Goal: Task Accomplishment & Management: Manage account settings

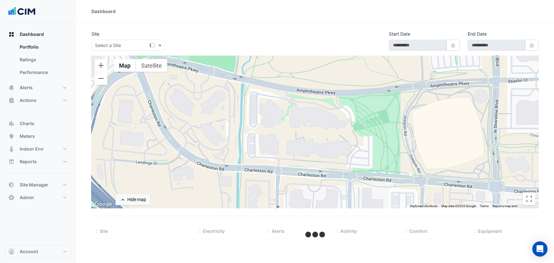
select select "***"
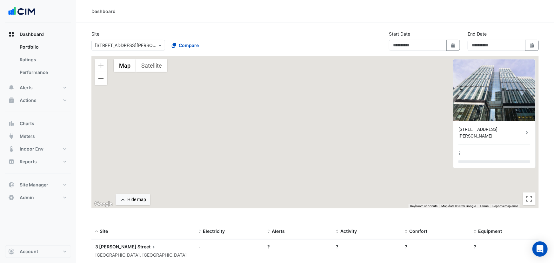
type input "**********"
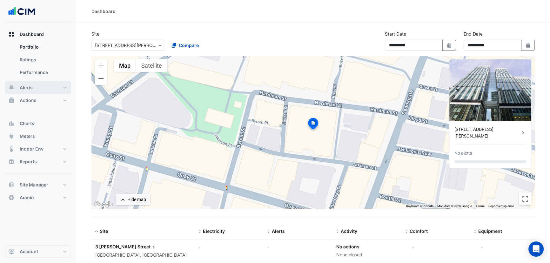
click at [34, 89] on button "Alerts" at bounding box center [38, 87] width 66 height 13
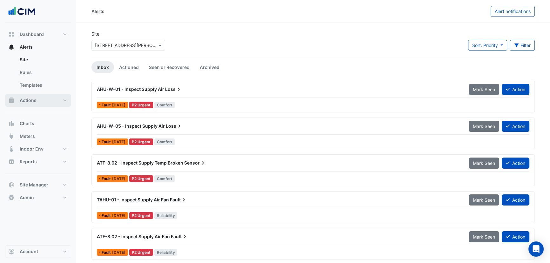
click at [31, 102] on span "Actions" at bounding box center [28, 100] width 17 height 6
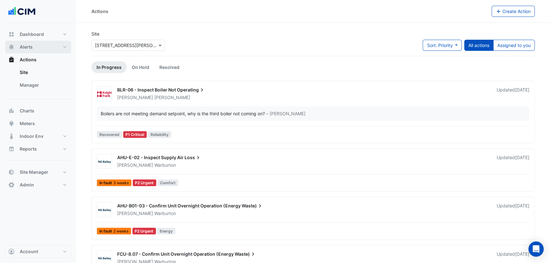
click at [33, 46] on button "Alerts" at bounding box center [38, 47] width 66 height 13
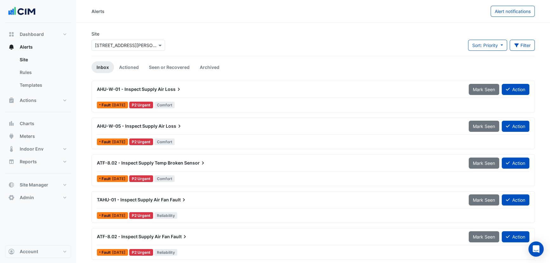
click at [136, 92] on div "AHU-W-01 - Inspect Supply Air Loss" at bounding box center [279, 89] width 364 height 6
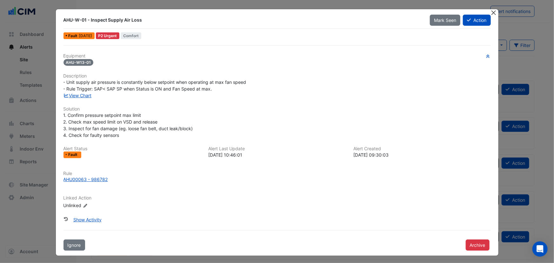
click at [492, 13] on button "Close" at bounding box center [493, 12] width 7 height 7
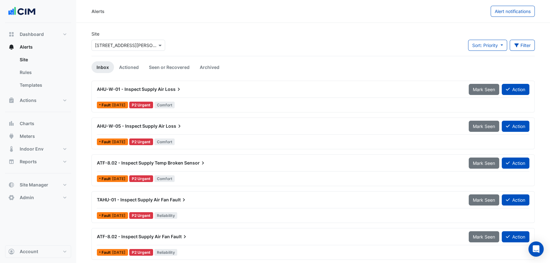
click at [154, 126] on span "AHU-W-05 - Inspect Supply Air" at bounding box center [131, 125] width 68 height 5
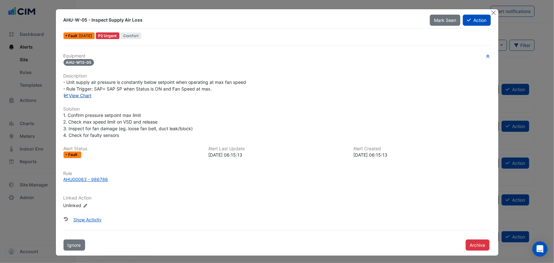
click at [82, 93] on link "View Chart" at bounding box center [77, 95] width 28 height 5
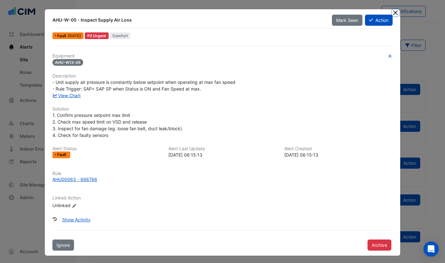
click at [392, 13] on button "Close" at bounding box center [395, 12] width 7 height 7
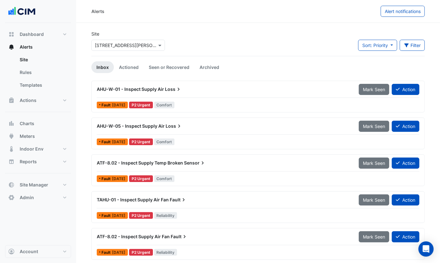
click at [133, 88] on span "AHU-W-01 - Inspect Supply Air" at bounding box center [130, 88] width 67 height 5
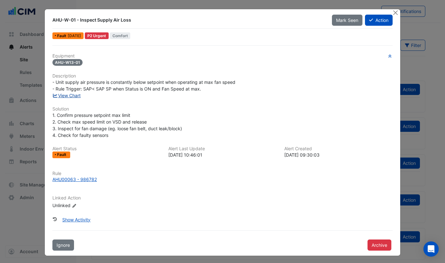
click at [68, 94] on link "View Chart" at bounding box center [66, 95] width 28 height 5
click at [65, 96] on link "View Chart" at bounding box center [66, 95] width 28 height 5
click at [392, 14] on button "Close" at bounding box center [395, 12] width 7 height 7
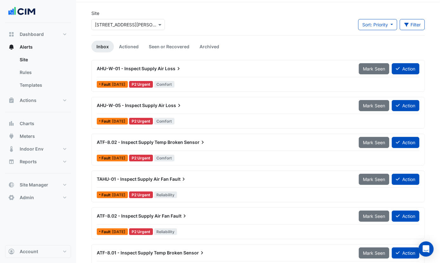
scroll to position [29, 0]
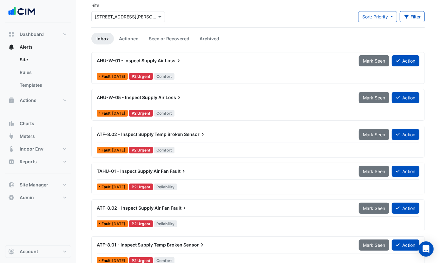
click at [146, 169] on span "TAHU-01 - Inspect Supply Air Fan" at bounding box center [133, 170] width 72 height 5
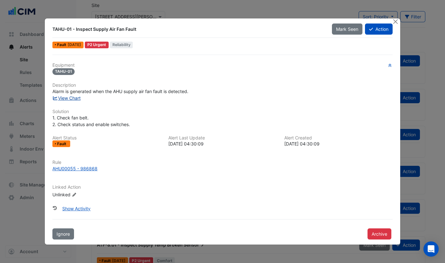
click at [74, 97] on link "View Chart" at bounding box center [66, 97] width 28 height 5
click at [394, 22] on button "Close" at bounding box center [395, 21] width 7 height 7
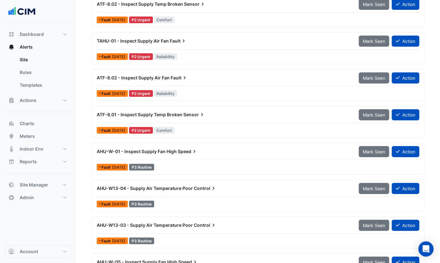
scroll to position [173, 0]
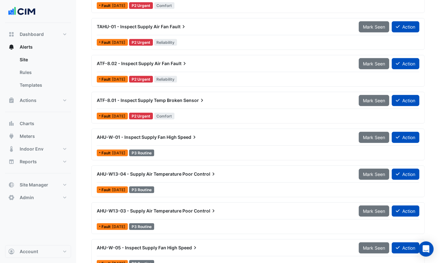
click at [139, 172] on span "AHU-W13-04 - Supply Air Temperature Poor" at bounding box center [145, 173] width 96 height 5
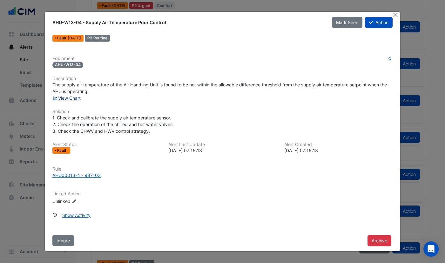
click at [73, 97] on link "View Chart" at bounding box center [66, 97] width 28 height 5
click at [393, 15] on button "Close" at bounding box center [395, 15] width 7 height 7
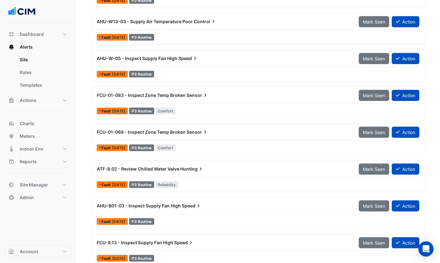
scroll to position [348, 0]
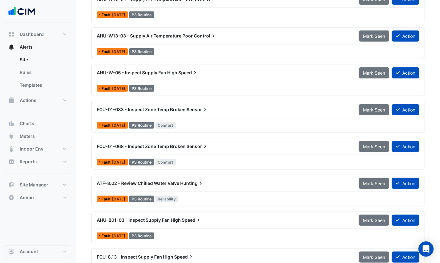
click at [163, 181] on span "ATF-8.02 - Review Chilled Water Valve" at bounding box center [138, 182] width 83 height 5
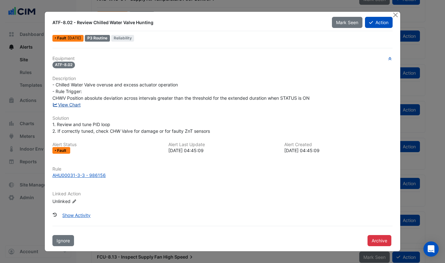
click at [73, 106] on link "View Chart" at bounding box center [66, 104] width 28 height 5
click at [394, 16] on button "Close" at bounding box center [395, 15] width 7 height 7
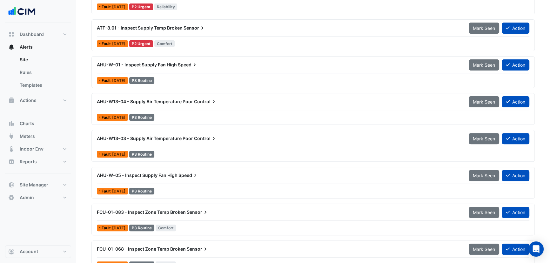
scroll to position [260, 0]
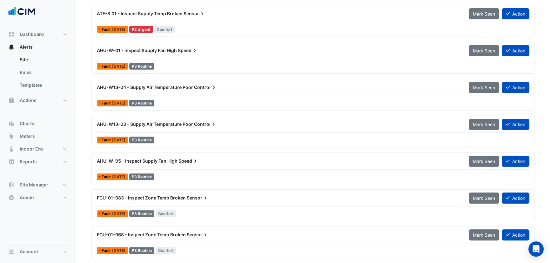
click at [179, 123] on span "AHU-W13-03 - Supply Air Temperature Poor" at bounding box center [145, 123] width 96 height 5
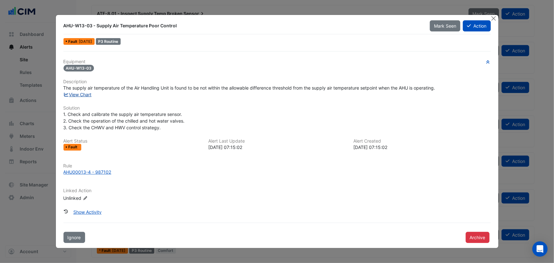
click at [83, 94] on link "View Chart" at bounding box center [77, 94] width 28 height 5
click at [493, 19] on button "Close" at bounding box center [493, 18] width 7 height 7
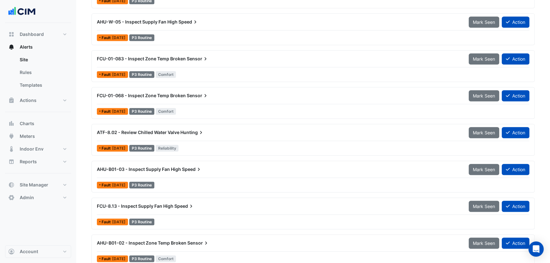
scroll to position [406, 0]
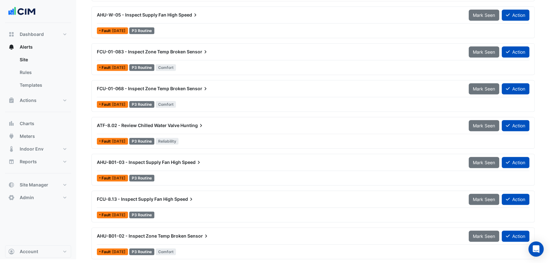
click at [157, 161] on span "AHU-B01-03 - Inspect Supply Fan High" at bounding box center [139, 161] width 84 height 5
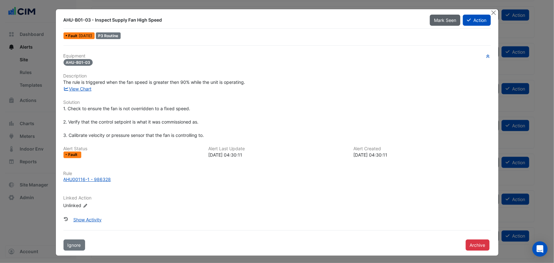
drag, startPoint x: 494, startPoint y: 15, endPoint x: 451, endPoint y: 22, distance: 44.1
click at [494, 15] on button "Close" at bounding box center [493, 12] width 7 height 7
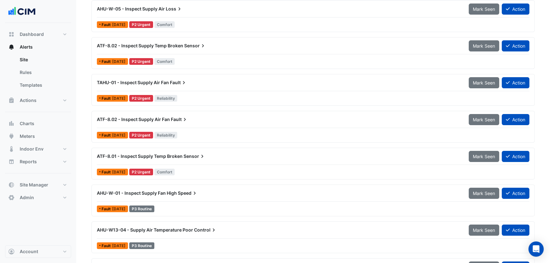
scroll to position [146, 0]
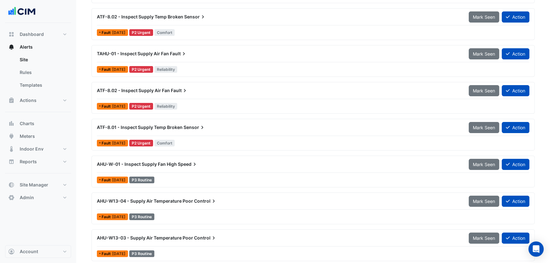
click at [184, 235] on span "AHU-W13-03 - Supply Air Temperature Poor" at bounding box center [145, 237] width 96 height 5
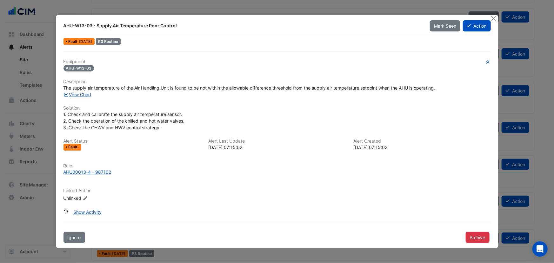
click at [79, 95] on link "View Chart" at bounding box center [77, 94] width 28 height 5
click at [493, 18] on button "Close" at bounding box center [493, 18] width 7 height 7
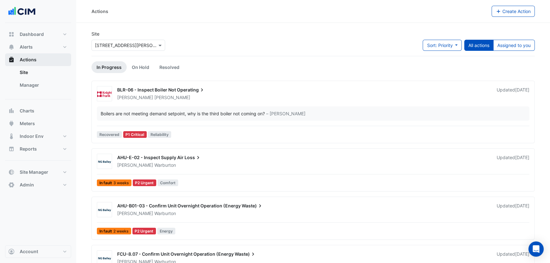
click at [30, 63] on span "Actions" at bounding box center [28, 59] width 17 height 6
click at [30, 85] on link "Manager" at bounding box center [43, 85] width 56 height 13
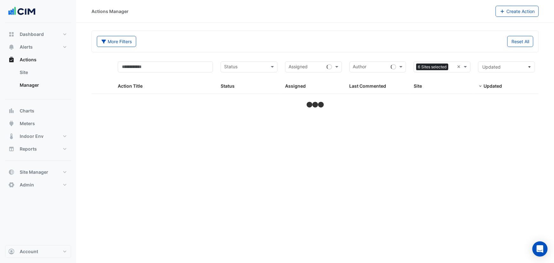
select select "***"
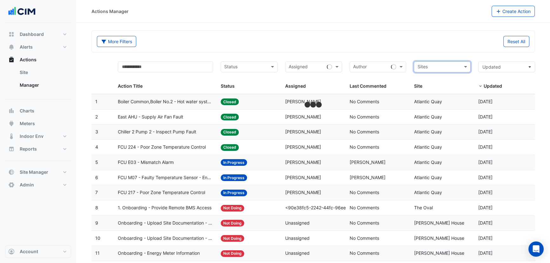
click at [447, 66] on input "text" at bounding box center [438, 67] width 43 height 7
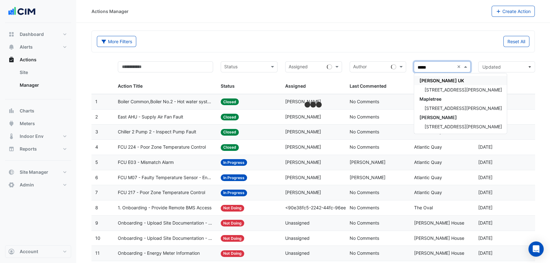
type input "******"
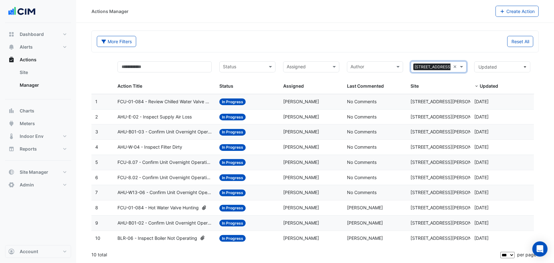
click at [171, 116] on span "AHU-E-02 - Inspect Supply Air Loss" at bounding box center [154, 116] width 74 height 7
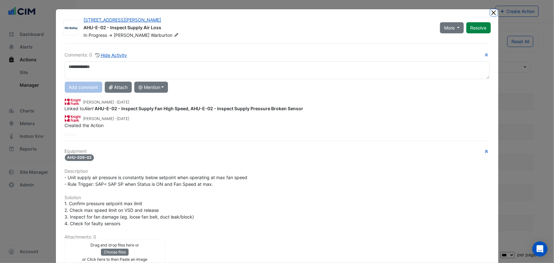
click at [490, 13] on button "Close" at bounding box center [493, 12] width 7 height 7
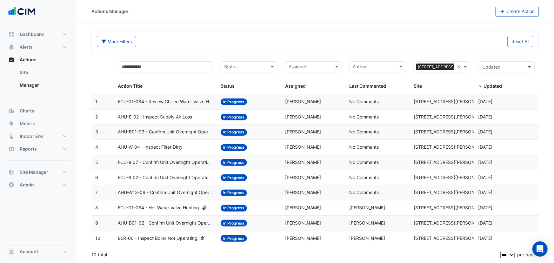
click at [200, 102] on span "FCU-01-084 - Review Chilled Water Valve Hunting" at bounding box center [165, 101] width 95 height 7
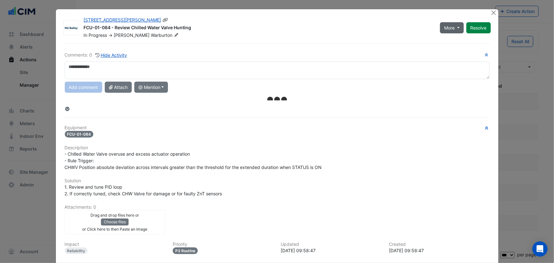
click at [452, 29] on span "More" at bounding box center [449, 27] width 10 height 7
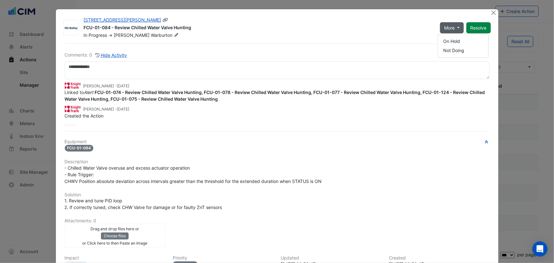
click at [390, 30] on div "FCU-01-084 - Review Chilled Water Valve Hunting" at bounding box center [258, 28] width 348 height 8
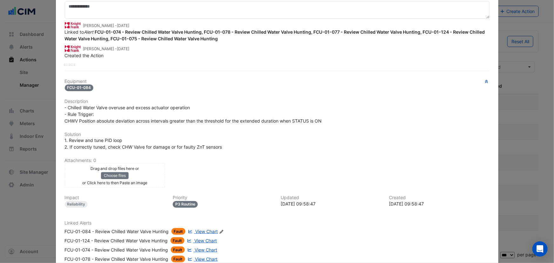
scroll to position [120, 0]
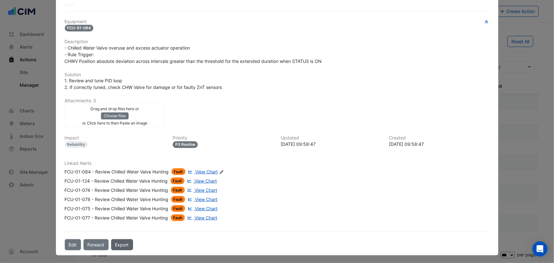
click at [124, 245] on link "Export" at bounding box center [122, 244] width 22 height 11
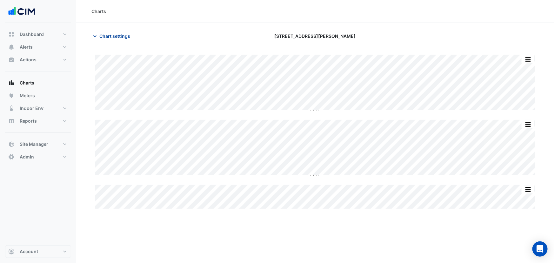
click at [116, 37] on span "Chart settings" at bounding box center [114, 36] width 31 height 7
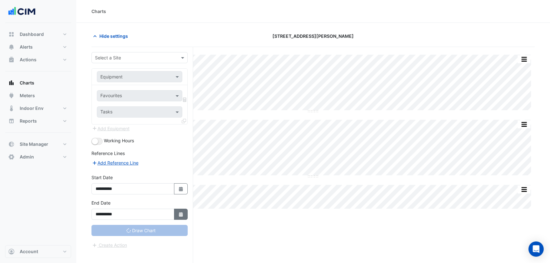
type input "**********"
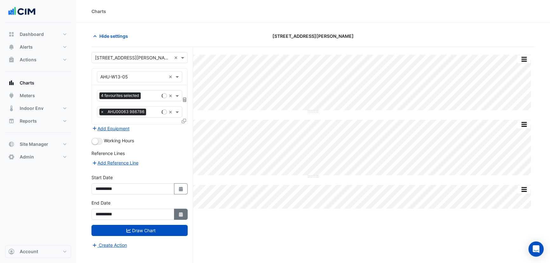
click at [183, 215] on icon "Select Date" at bounding box center [181, 214] width 6 height 4
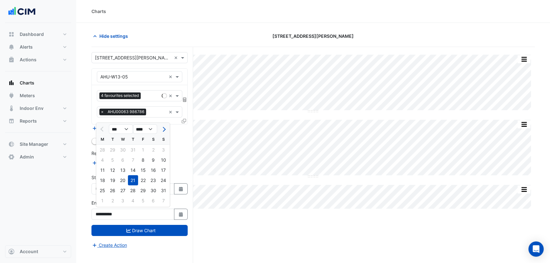
click at [168, 127] on div at bounding box center [163, 129] width 13 height 10
click at [164, 127] on span "Next month" at bounding box center [163, 129] width 5 height 5
select select "*"
click at [155, 159] on div "13" at bounding box center [153, 160] width 10 height 10
type input "**********"
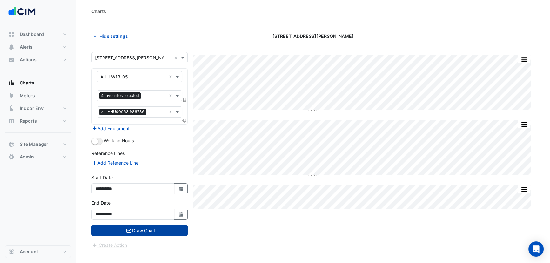
click at [154, 230] on button "Draw Chart" at bounding box center [139, 230] width 96 height 11
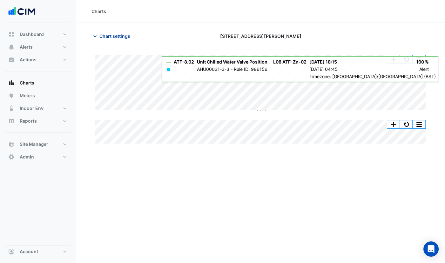
click at [111, 36] on span "Chart settings" at bounding box center [114, 36] width 31 height 7
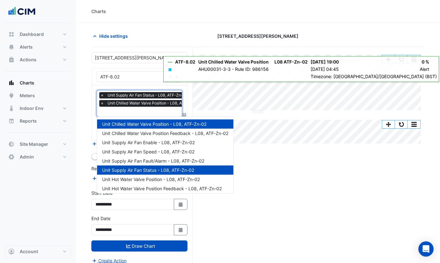
click at [123, 111] on input "text" at bounding box center [151, 112] width 103 height 7
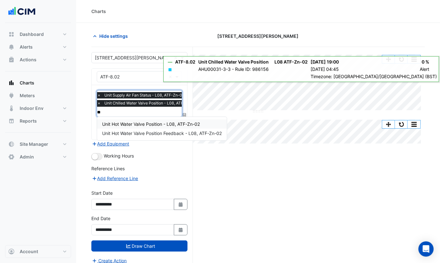
type input "***"
click at [136, 123] on span "Unit Hot Water Valve Position - L08, ATF-Zn-02" at bounding box center [151, 123] width 98 height 5
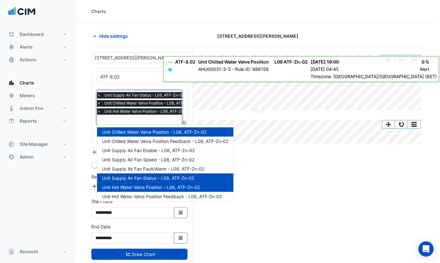
click at [120, 121] on input "text" at bounding box center [148, 120] width 103 height 7
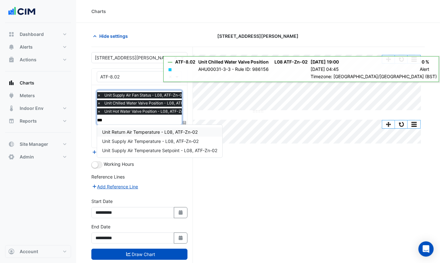
type input "****"
click at [126, 139] on span "Unit Supply Air Temperature - L08, ATF-Zn-02" at bounding box center [150, 140] width 96 height 5
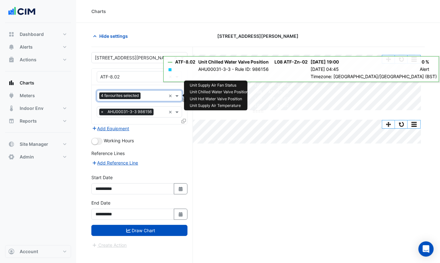
click at [151, 97] on input "text" at bounding box center [154, 96] width 23 height 7
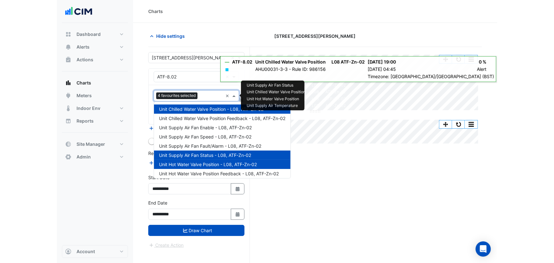
scroll to position [39, 0]
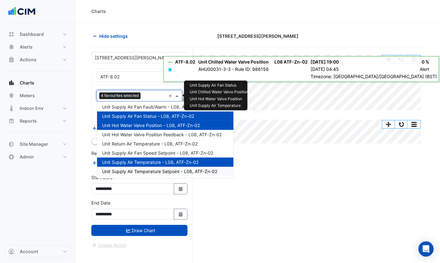
click at [141, 172] on span "Unit Supply Air Temperature Setpoint - L08, ATF-Zn-02" at bounding box center [159, 171] width 115 height 5
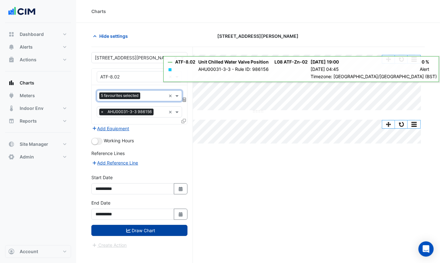
click at [155, 231] on button "Draw Chart" at bounding box center [139, 230] width 96 height 11
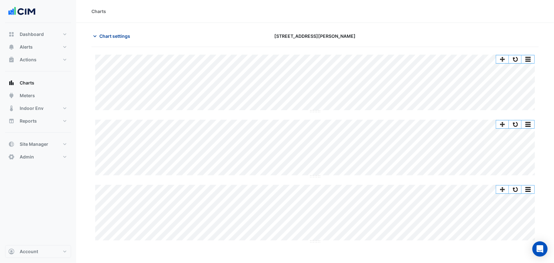
click at [117, 31] on button "Chart settings" at bounding box center [112, 35] width 43 height 11
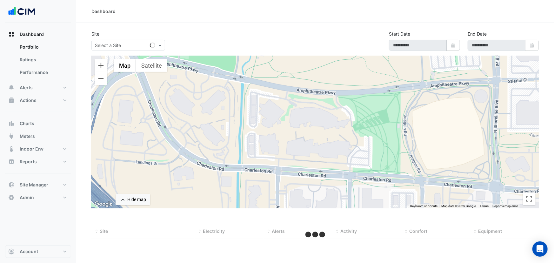
select select "***"
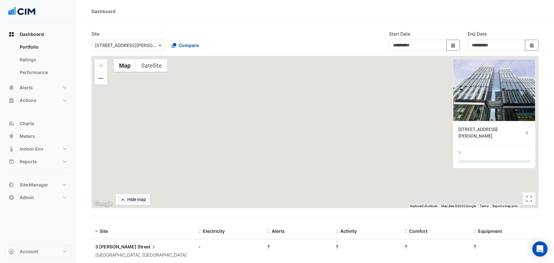
type input "**********"
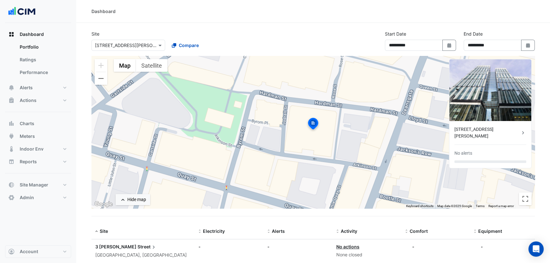
click at [146, 44] on input "text" at bounding box center [122, 45] width 54 height 7
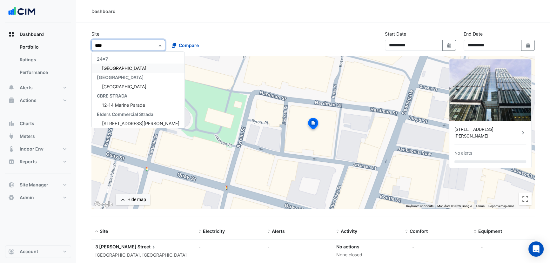
type input "*****"
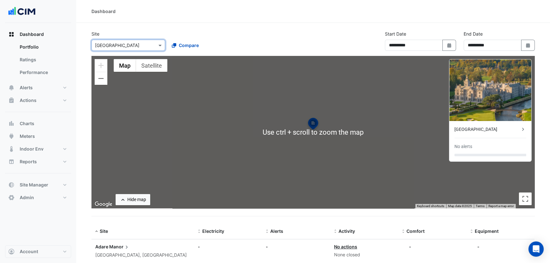
scroll to position [16, 0]
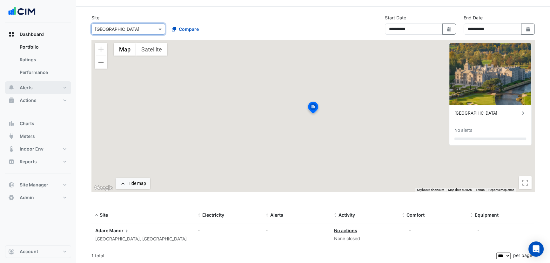
click at [29, 85] on span "Alerts" at bounding box center [26, 87] width 13 height 6
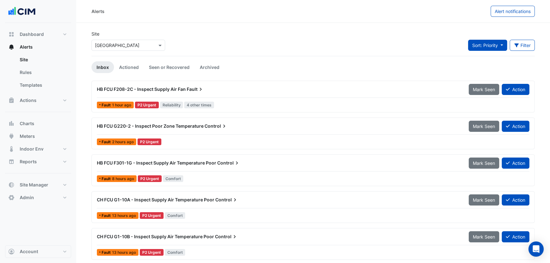
click at [495, 46] on span "Sort: Priority" at bounding box center [485, 45] width 26 height 5
click at [352, 81] on div "HB FCU F208-2C - Inspect Supply Air Fan Fault Mark Seen Action Fault 1 hour ago…" at bounding box center [312, 97] width 443 height 32
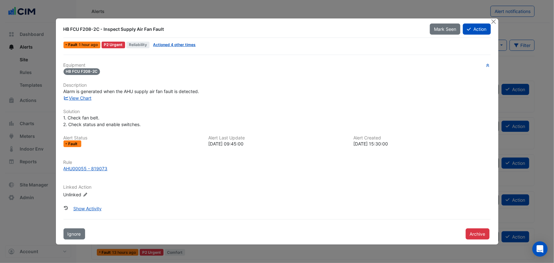
click at [497, 23] on div at bounding box center [494, 21] width 8 height 7
click at [496, 23] on button "Close" at bounding box center [493, 21] width 7 height 7
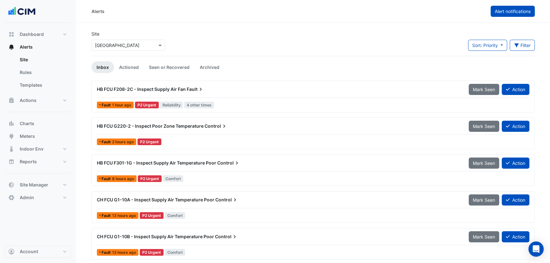
click at [496, 13] on span "Alert notifications" at bounding box center [513, 11] width 36 height 5
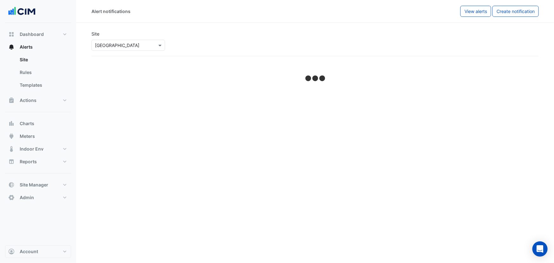
select select "******"
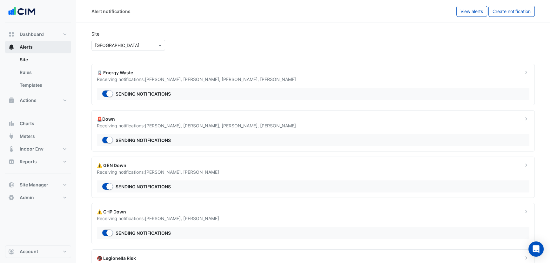
click at [35, 47] on button "Alerts" at bounding box center [38, 47] width 66 height 13
click at [28, 44] on span "Alerts" at bounding box center [26, 47] width 13 height 6
click at [24, 59] on link "Site" at bounding box center [43, 59] width 56 height 13
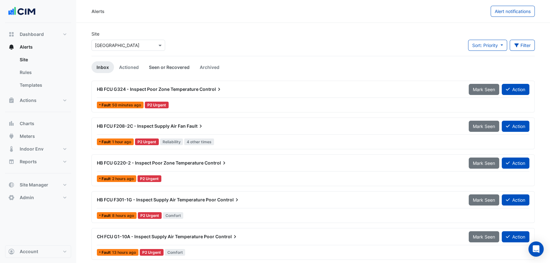
click at [170, 69] on link "Seen or Recovered" at bounding box center [169, 67] width 51 height 12
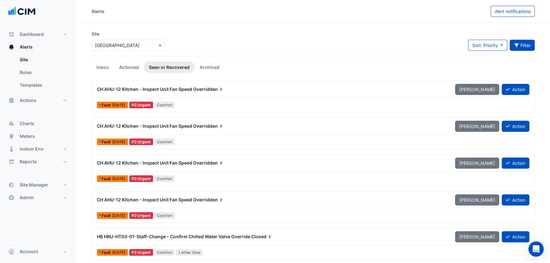
click at [524, 48] on button "Filter" at bounding box center [521, 45] width 25 height 11
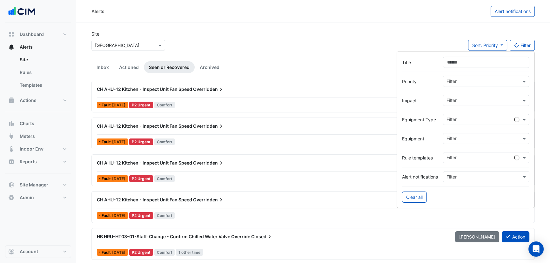
click at [460, 140] on input "text" at bounding box center [483, 139] width 75 height 7
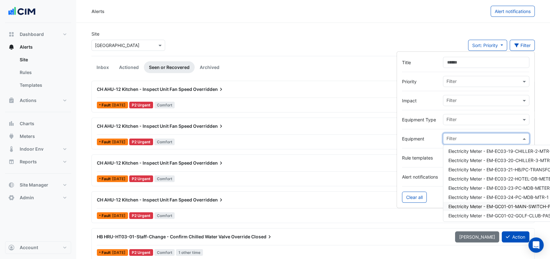
scroll to position [1789, 0]
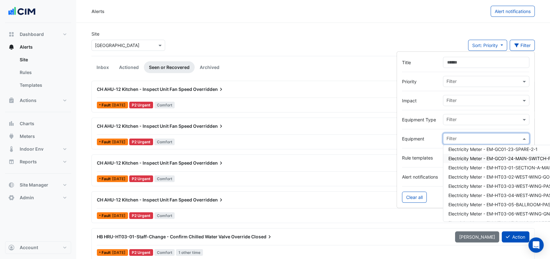
click at [461, 138] on input "text" at bounding box center [483, 139] width 75 height 7
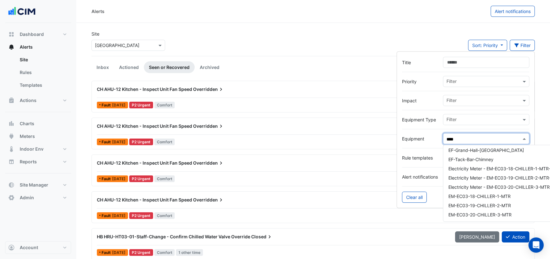
scroll to position [12, 0]
click at [462, 147] on span "EC Chiller-01" at bounding box center [461, 149] width 26 height 5
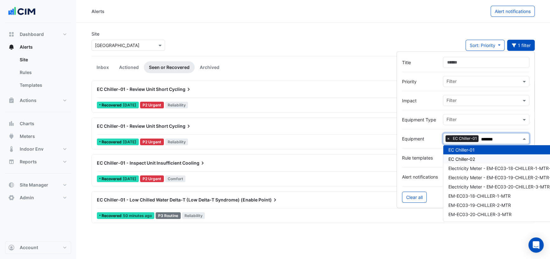
click at [467, 158] on span "EC Chiller-02" at bounding box center [461, 158] width 27 height 5
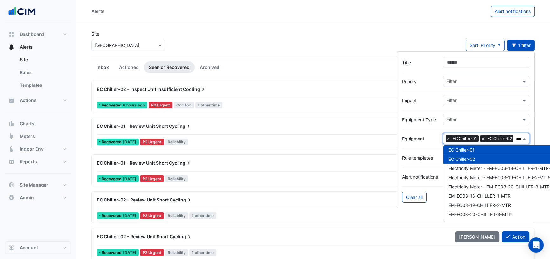
type input "*******"
click at [99, 68] on link "Inbox" at bounding box center [102, 67] width 23 height 12
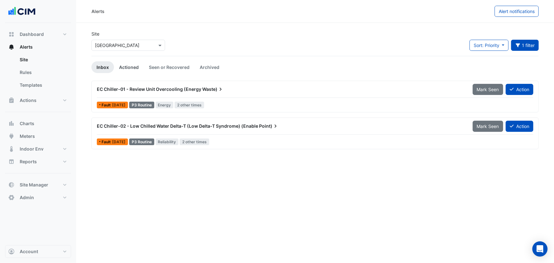
click at [129, 69] on link "Actioned" at bounding box center [129, 67] width 30 height 12
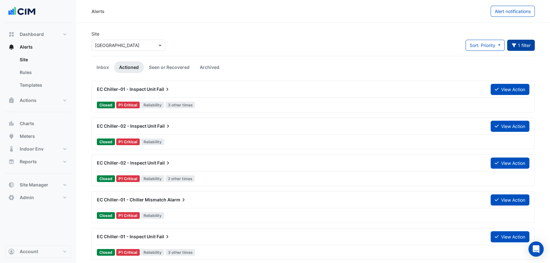
click at [522, 43] on button "1 filter" at bounding box center [521, 45] width 28 height 11
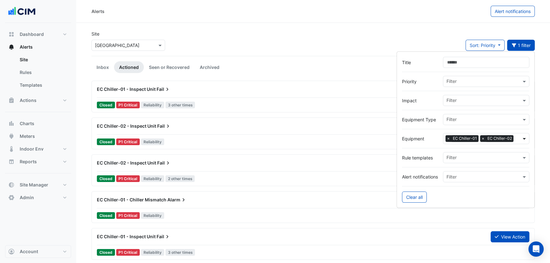
click at [524, 139] on span at bounding box center [525, 138] width 8 height 7
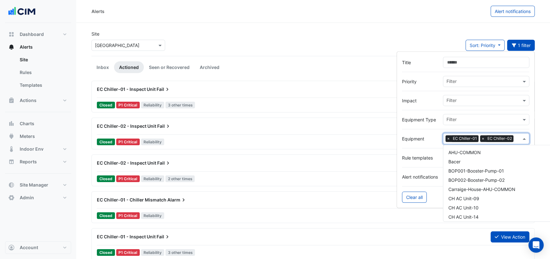
scroll to position [463, 0]
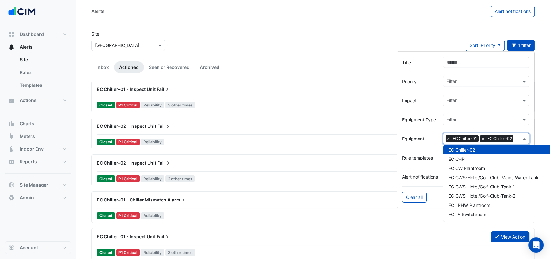
click at [482, 138] on span "×" at bounding box center [483, 138] width 6 height 6
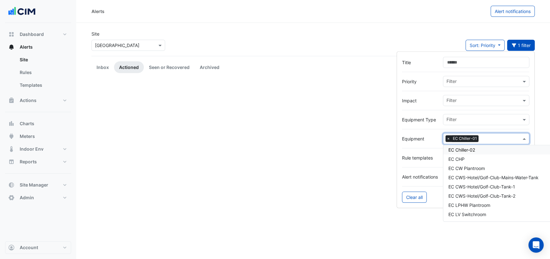
click at [449, 137] on span "×" at bounding box center [448, 138] width 6 height 6
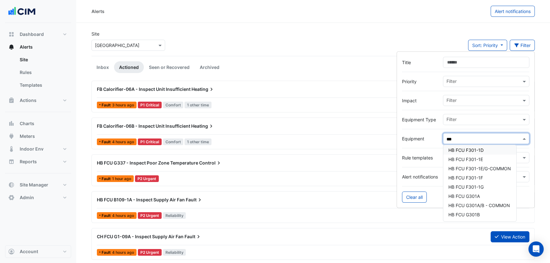
click at [473, 151] on span "HB FCU F301-1D" at bounding box center [465, 149] width 35 height 5
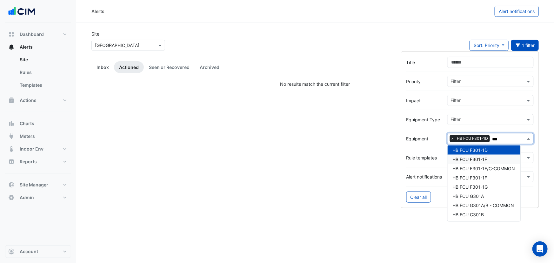
type input "***"
click at [102, 66] on link "Inbox" at bounding box center [102, 67] width 23 height 12
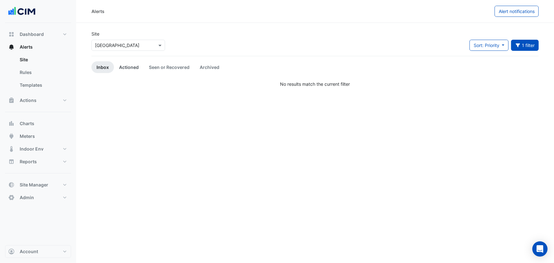
click at [128, 69] on link "Actioned" at bounding box center [129, 67] width 30 height 12
click at [534, 43] on button "1 filter" at bounding box center [525, 45] width 28 height 11
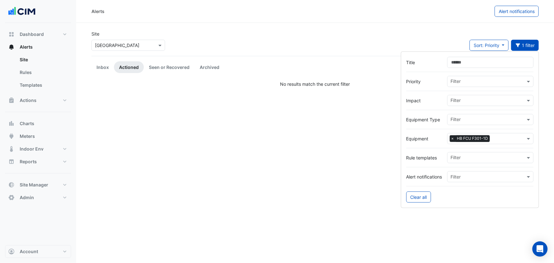
click at [497, 136] on input "text" at bounding box center [508, 139] width 33 height 7
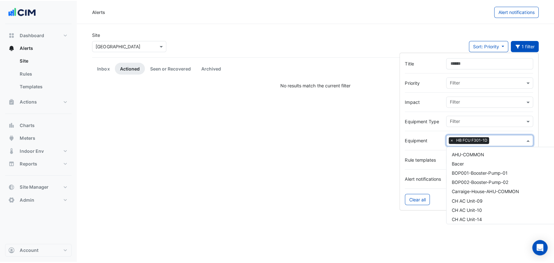
scroll to position [5174, 0]
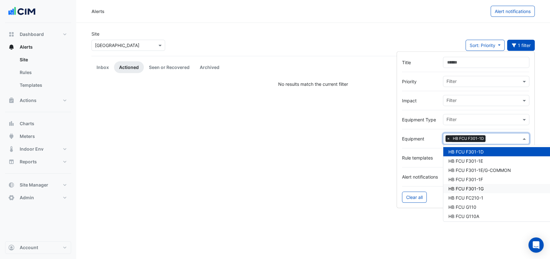
click at [475, 186] on span "HB FCU F301-1G" at bounding box center [465, 188] width 35 height 5
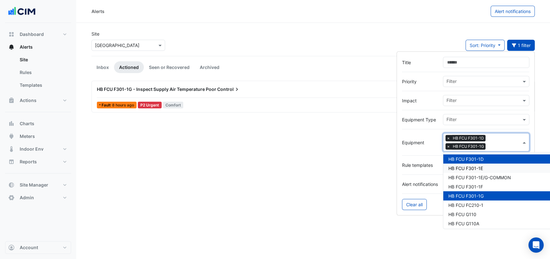
click at [173, 88] on span "HB FCU F301-1G - Inspect Supply Air Temperature Poor" at bounding box center [156, 88] width 119 height 5
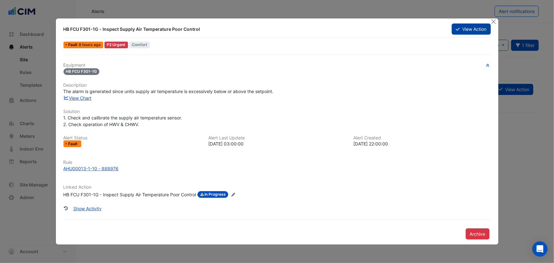
click at [469, 32] on button "View Action" at bounding box center [471, 28] width 39 height 11
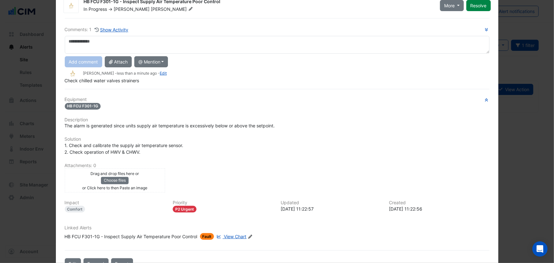
scroll to position [29, 0]
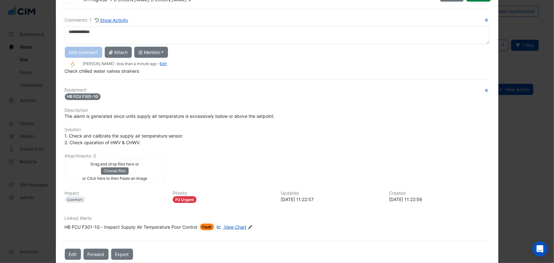
click at [235, 225] on span "View Chart" at bounding box center [235, 226] width 23 height 5
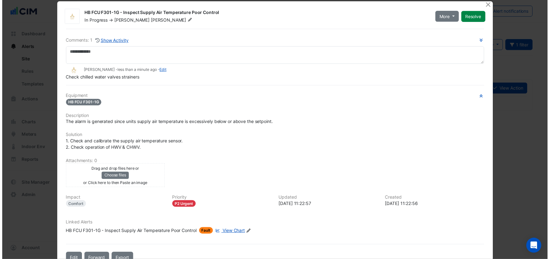
scroll to position [0, 0]
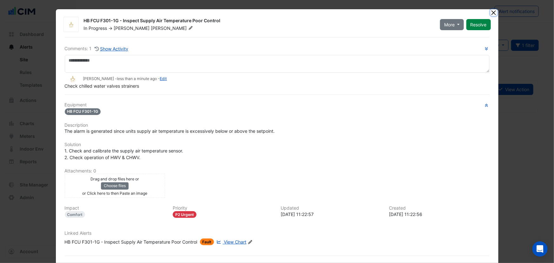
click at [491, 13] on button "Close" at bounding box center [493, 12] width 7 height 7
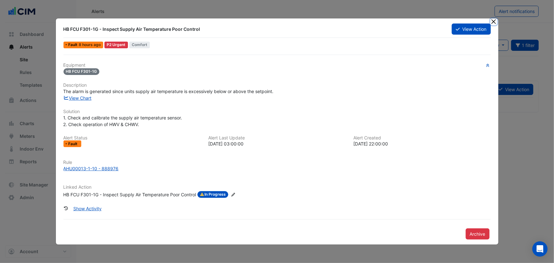
click at [493, 20] on button "Close" at bounding box center [493, 21] width 7 height 7
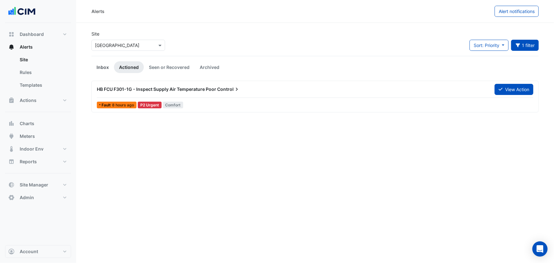
click at [101, 67] on link "Inbox" at bounding box center [102, 67] width 23 height 12
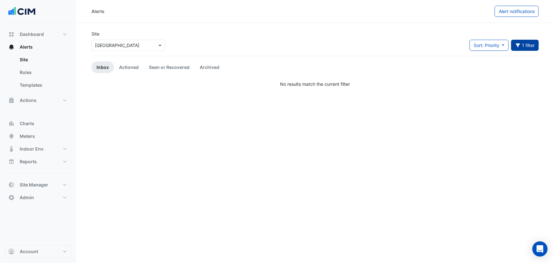
click at [527, 44] on button "1 filter" at bounding box center [525, 45] width 28 height 11
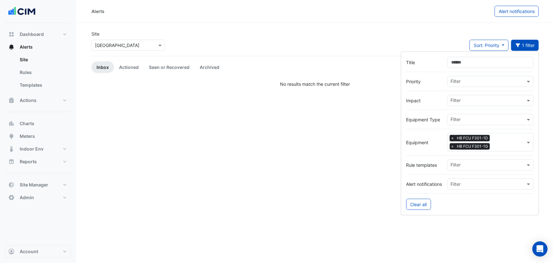
click at [452, 137] on span "×" at bounding box center [453, 138] width 6 height 6
click at [455, 143] on span "HB FCU F301-1G" at bounding box center [472, 146] width 34 height 6
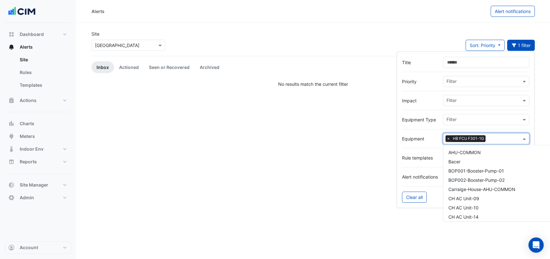
scroll to position [5211, 0]
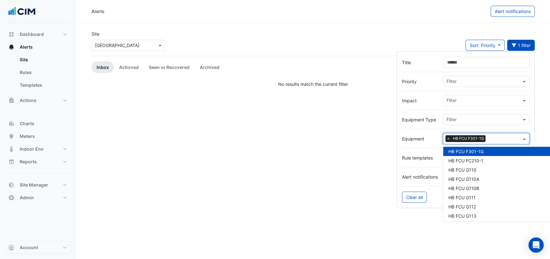
click at [448, 137] on span "×" at bounding box center [448, 138] width 6 height 6
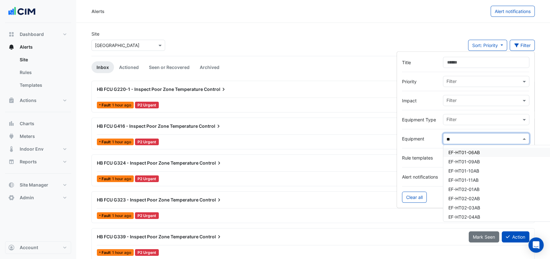
click at [464, 152] on span "EF-HT01-06AB" at bounding box center [463, 151] width 31 height 5
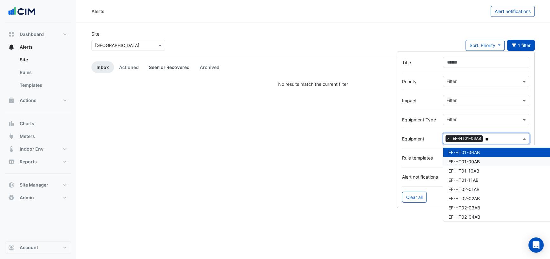
type input "**"
click at [168, 66] on link "Seen or Recovered" at bounding box center [169, 67] width 51 height 12
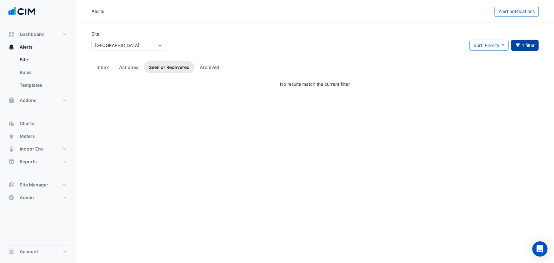
click at [531, 48] on button "1 filter" at bounding box center [525, 45] width 28 height 11
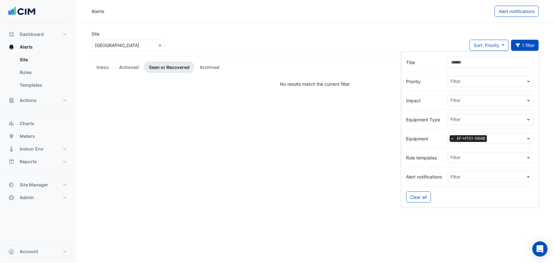
click at [497, 139] on input "text" at bounding box center [507, 139] width 36 height 7
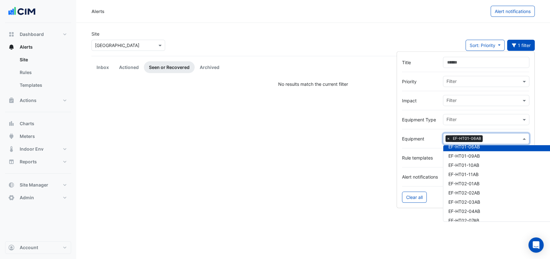
scroll to position [995, 0]
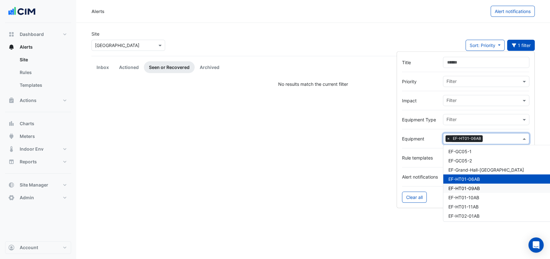
click at [458, 186] on span "EF-HT01-09AB" at bounding box center [463, 187] width 31 height 5
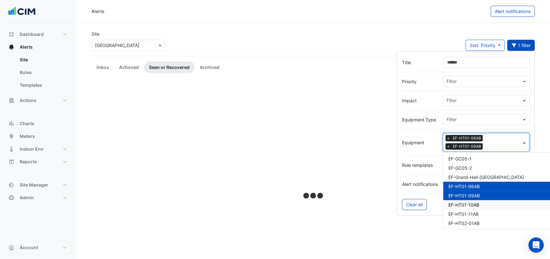
click at [461, 203] on span "EF-HT01-10AB" at bounding box center [463, 204] width 31 height 5
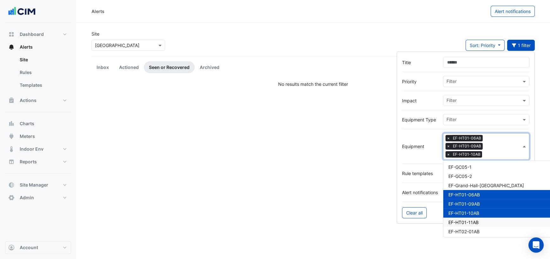
click at [461, 219] on span "EF-HT01-11AB" at bounding box center [463, 221] width 30 height 5
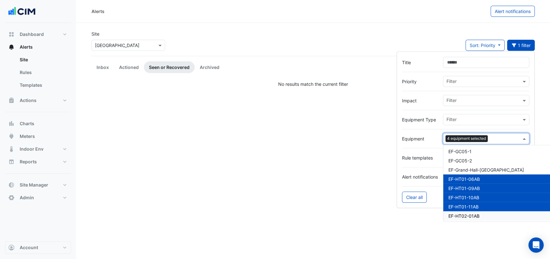
click at [460, 215] on span "EF-HT02-01AB" at bounding box center [463, 215] width 31 height 5
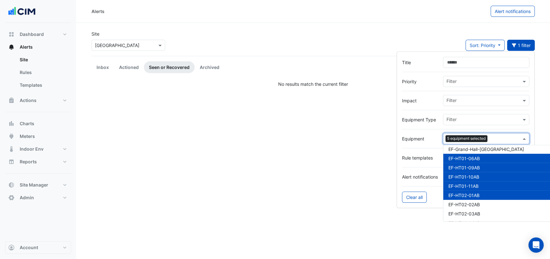
scroll to position [1024, 0]
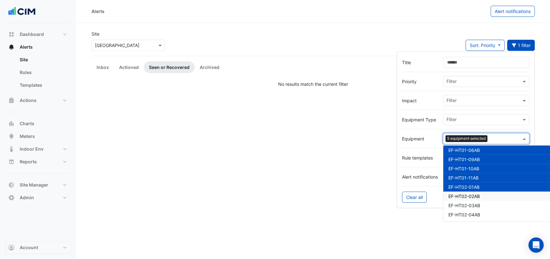
click at [460, 195] on span "EF-HT02-02AB" at bounding box center [463, 195] width 31 height 5
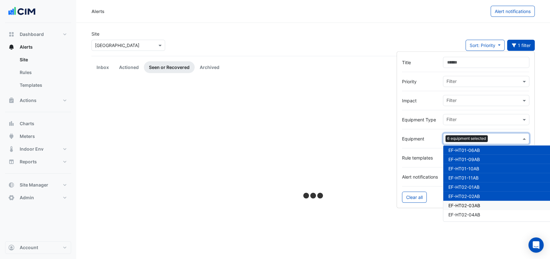
click at [460, 203] on span "EF-HT02-03AB" at bounding box center [464, 204] width 32 height 5
click at [461, 213] on span "EF-HT02-04AB" at bounding box center [464, 214] width 32 height 5
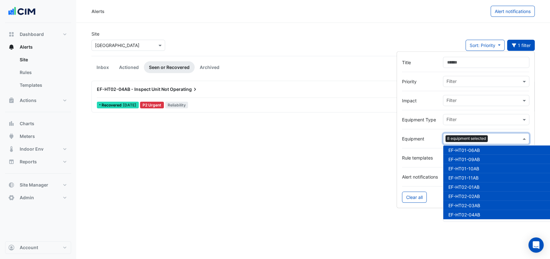
click at [144, 89] on span "EF-HT02-04AB - Inspect Unit Not" at bounding box center [133, 88] width 72 height 5
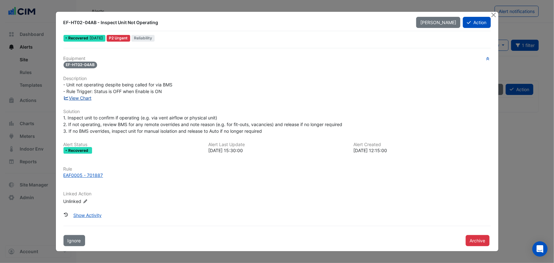
click at [84, 100] on link "View Chart" at bounding box center [77, 97] width 28 height 5
click at [492, 15] on button "Close" at bounding box center [493, 15] width 7 height 7
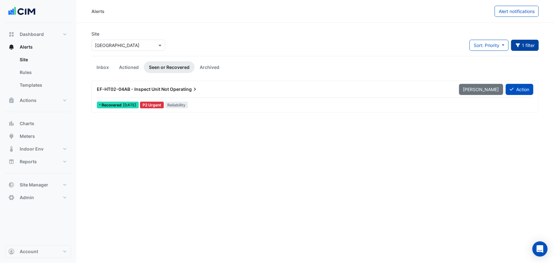
click at [529, 47] on button "1 filter" at bounding box center [525, 45] width 28 height 11
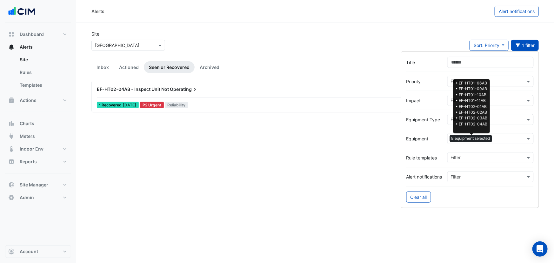
drag, startPoint x: 495, startPoint y: 139, endPoint x: 500, endPoint y: 143, distance: 5.7
click at [495, 138] on input "text" at bounding box center [510, 139] width 31 height 7
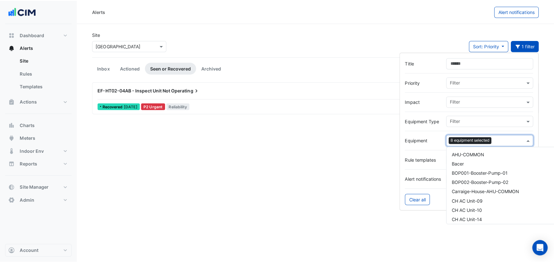
scroll to position [1088, 0]
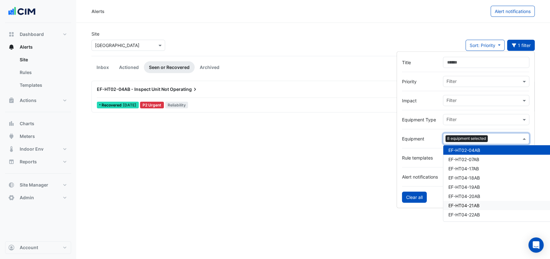
click at [414, 199] on button "Clear all" at bounding box center [414, 196] width 25 height 11
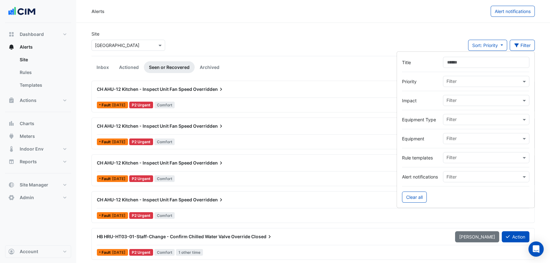
click at [457, 138] on input "text" at bounding box center [483, 139] width 75 height 7
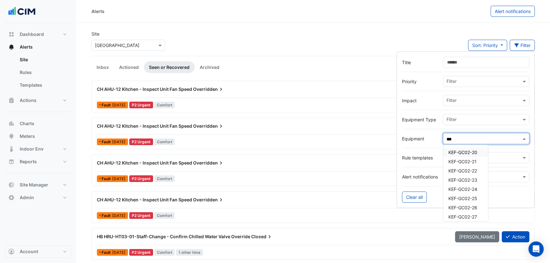
click at [466, 152] on span "KEF-GC02-20" at bounding box center [462, 151] width 29 height 5
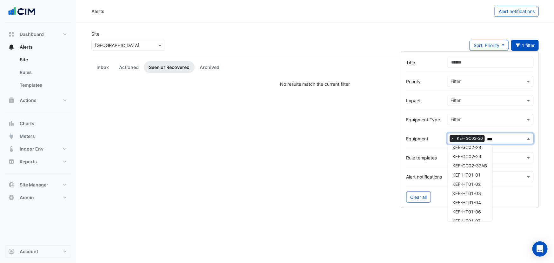
scroll to position [86, 0]
click at [469, 165] on span "KEF-HT01-01" at bounding box center [467, 166] width 28 height 5
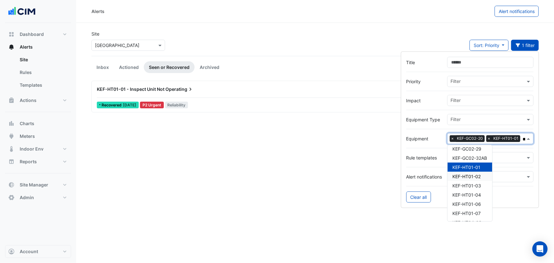
click at [471, 174] on span "KEF-HT01-02" at bounding box center [467, 176] width 28 height 5
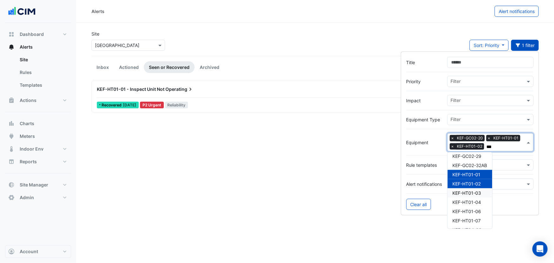
type input "***"
click at [136, 89] on span "KEF-HT01-01 - Inspect Unit Not" at bounding box center [131, 88] width 68 height 5
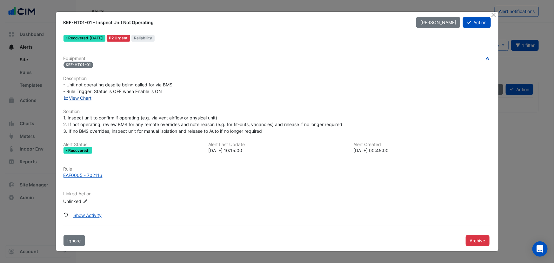
click at [85, 95] on link "View Chart" at bounding box center [77, 97] width 28 height 5
click at [85, 214] on button "Show Activity" at bounding box center [87, 214] width 37 height 11
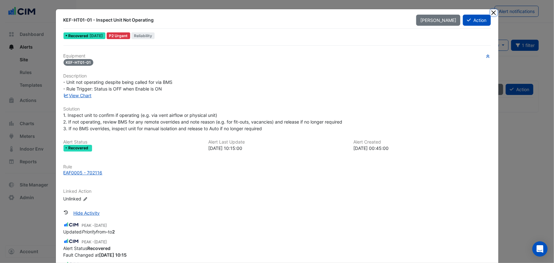
drag, startPoint x: 489, startPoint y: 11, endPoint x: 452, endPoint y: 24, distance: 39.5
click at [490, 11] on button "Close" at bounding box center [493, 12] width 7 height 7
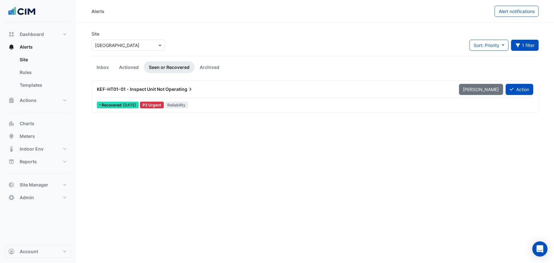
click at [160, 91] on span "KEF-HT01-01 - Inspect Unit Not" at bounding box center [131, 88] width 68 height 5
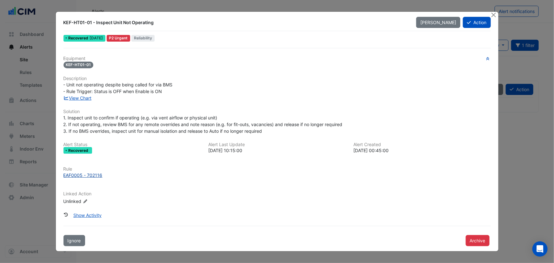
click at [94, 175] on div "EAF0005 - 702116" at bounding box center [82, 175] width 39 height 7
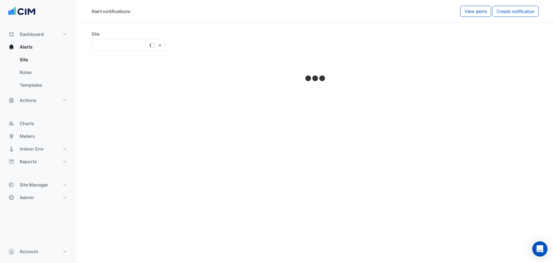
select select "******"
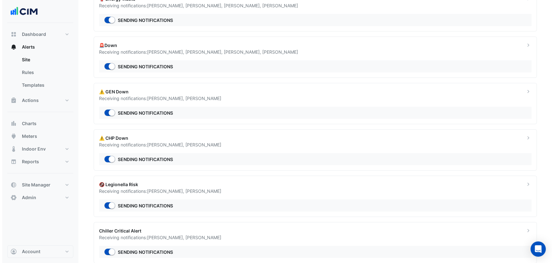
scroll to position [87, 0]
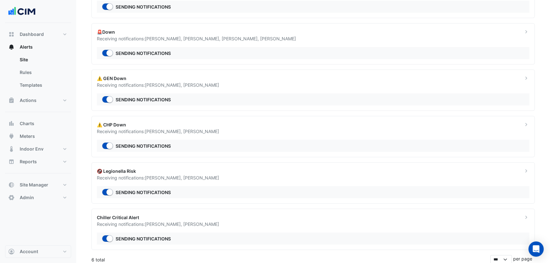
click at [149, 128] on div "Receiving notifications: [PERSON_NAME] , [PERSON_NAME]" at bounding box center [306, 131] width 418 height 7
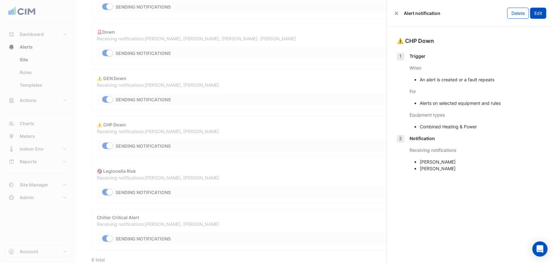
click at [542, 13] on button "Edit" at bounding box center [538, 13] width 16 height 11
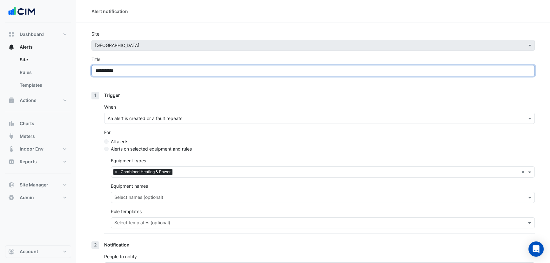
drag, startPoint x: 101, startPoint y: 70, endPoint x: 90, endPoint y: 70, distance: 11.4
click at [90, 70] on section "**********" at bounding box center [313, 179] width 474 height 312
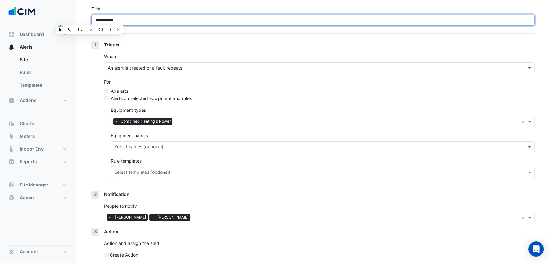
scroll to position [77, 0]
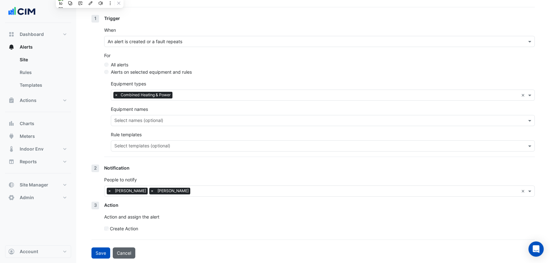
click at [117, 251] on button "Cancel" at bounding box center [124, 252] width 23 height 11
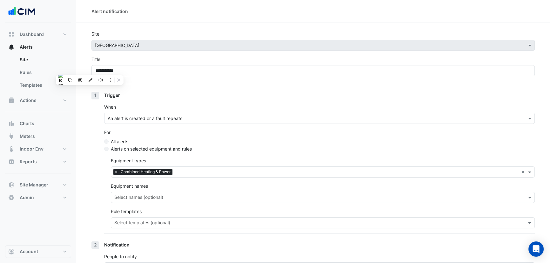
select select "******"
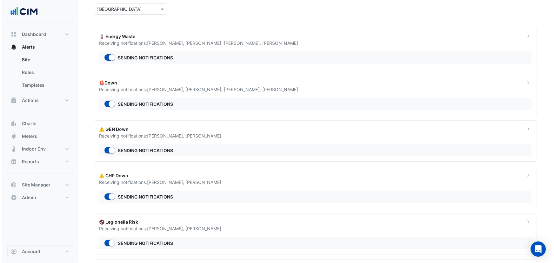
scroll to position [87, 0]
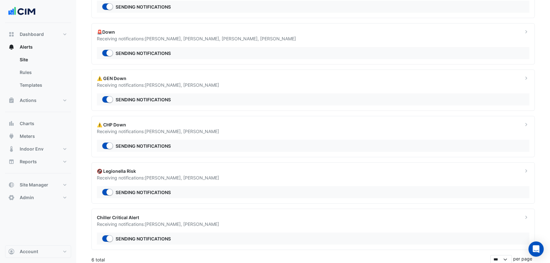
click at [142, 217] on div "Chiller Critical Alert" at bounding box center [306, 217] width 418 height 7
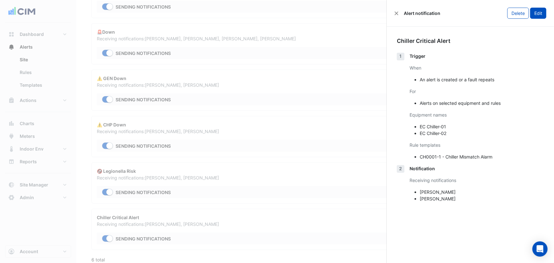
click at [541, 11] on button "Edit" at bounding box center [538, 13] width 16 height 11
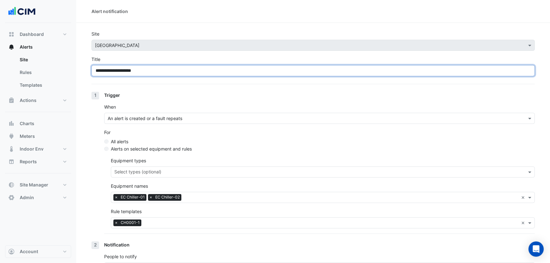
click at [95, 69] on input "**********" at bounding box center [312, 70] width 443 height 11
paste input "**"
click at [155, 72] on input "**********" at bounding box center [312, 70] width 443 height 11
paste input "**"
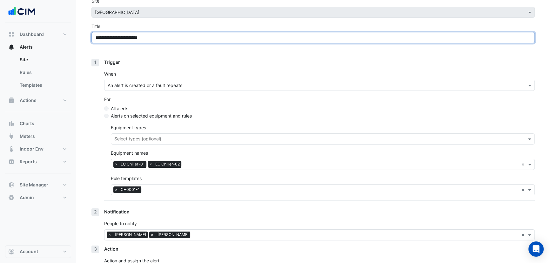
scroll to position [77, 0]
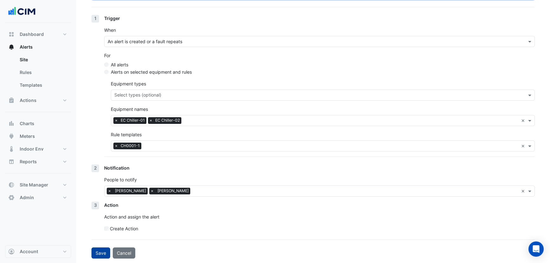
type input "**********"
click at [98, 252] on button "Save" at bounding box center [100, 252] width 19 height 11
select select "******"
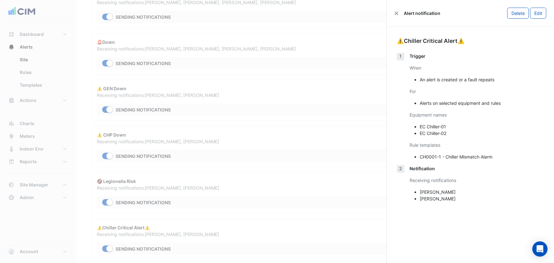
click at [360, 72] on ngb-offcanvas-backdrop at bounding box center [277, 131] width 554 height 263
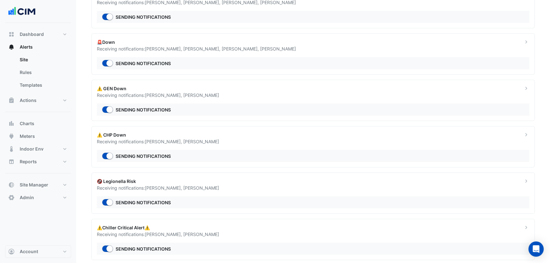
scroll to position [87, 0]
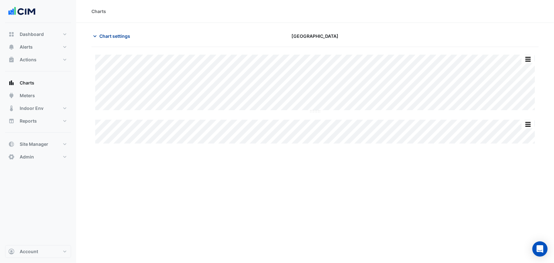
click at [120, 35] on span "Chart settings" at bounding box center [114, 36] width 31 height 7
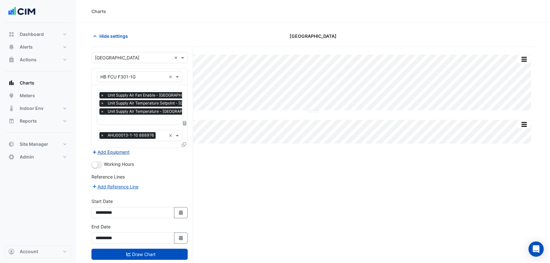
click at [111, 151] on button "Add Equipment" at bounding box center [110, 151] width 38 height 7
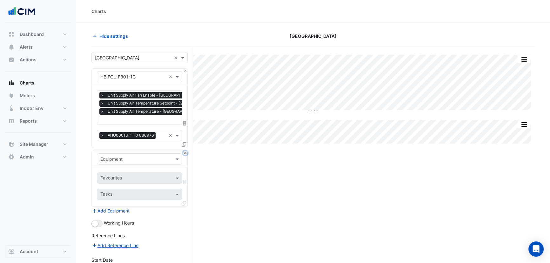
click at [184, 152] on button "Close" at bounding box center [185, 153] width 4 height 4
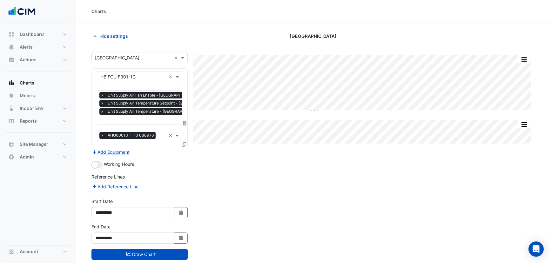
click at [183, 143] on icon at bounding box center [184, 144] width 4 height 4
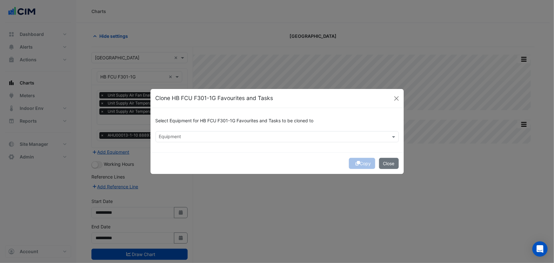
click at [209, 138] on input "text" at bounding box center [273, 137] width 229 height 7
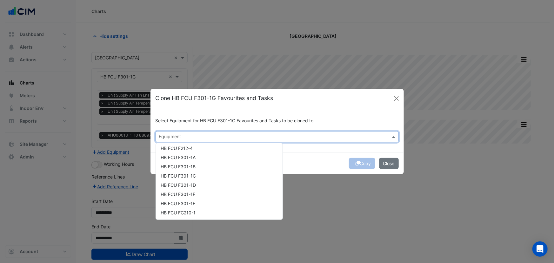
scroll to position [866, 0]
click at [186, 167] on span "HB FCU F301-1A" at bounding box center [178, 168] width 35 height 5
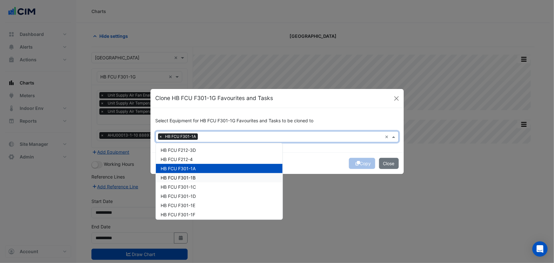
click at [185, 177] on span "HB FCU F301-1B" at bounding box center [178, 177] width 35 height 5
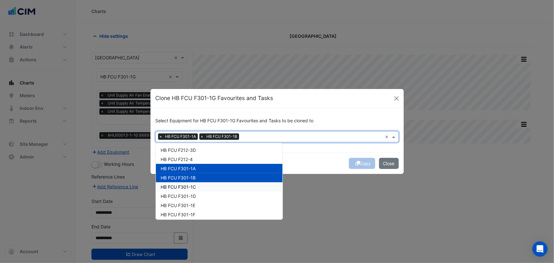
click at [186, 185] on span "HB FCU F301-1C" at bounding box center [178, 186] width 35 height 5
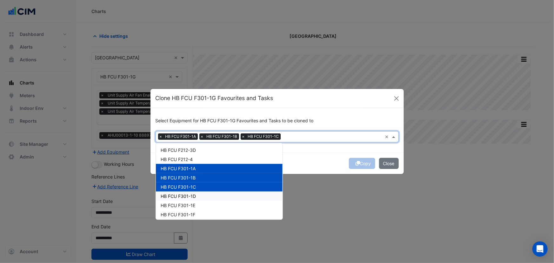
click at [186, 194] on span "HB FCU F301-1D" at bounding box center [178, 195] width 35 height 5
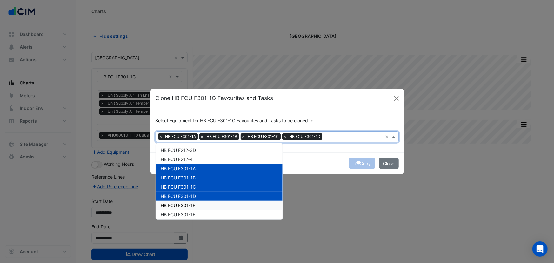
click at [185, 201] on div "HB FCU F301-1E" at bounding box center [219, 205] width 127 height 9
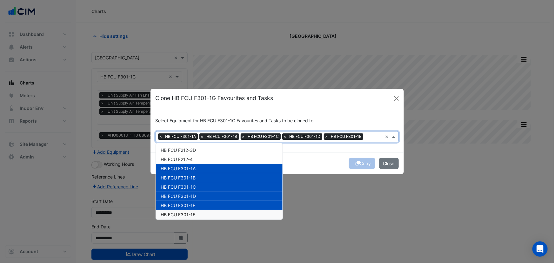
click at [186, 212] on span "HB FCU F301-1F" at bounding box center [178, 214] width 35 height 5
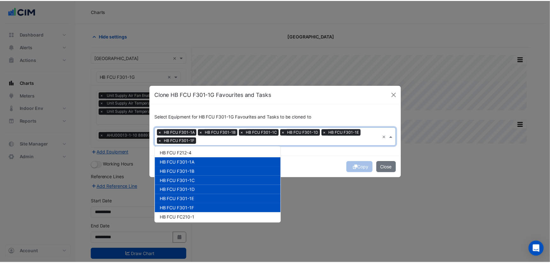
scroll to position [894, 0]
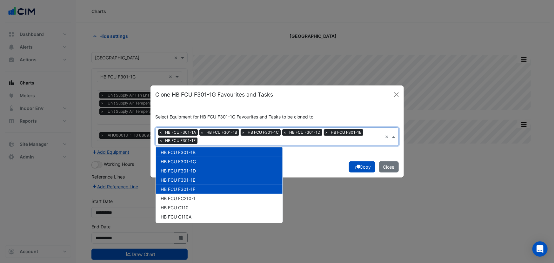
click at [368, 167] on button "Copy" at bounding box center [362, 166] width 26 height 11
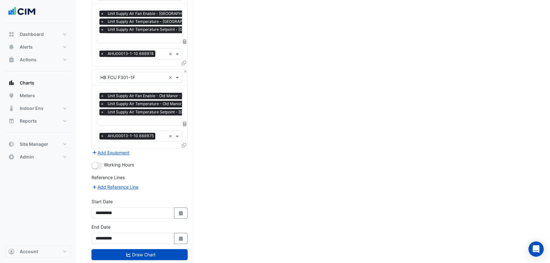
scroll to position [501, 0]
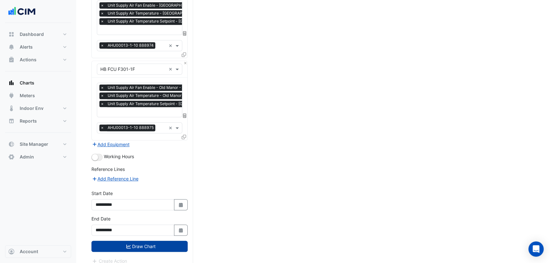
click at [154, 241] on button "Draw Chart" at bounding box center [139, 246] width 96 height 11
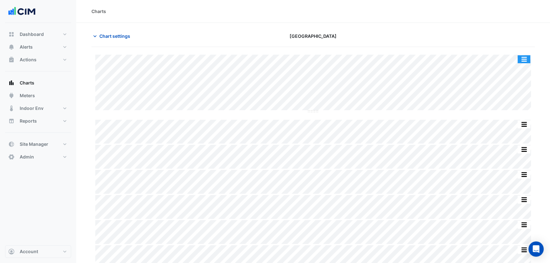
click at [524, 59] on button "button" at bounding box center [523, 59] width 13 height 8
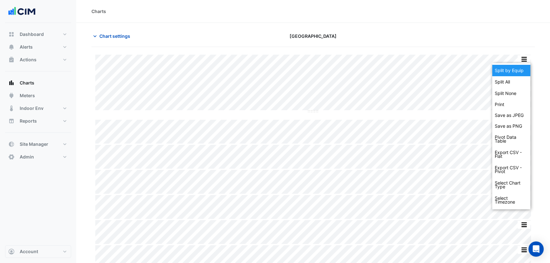
click at [514, 70] on div "Split by Equip" at bounding box center [511, 70] width 38 height 11
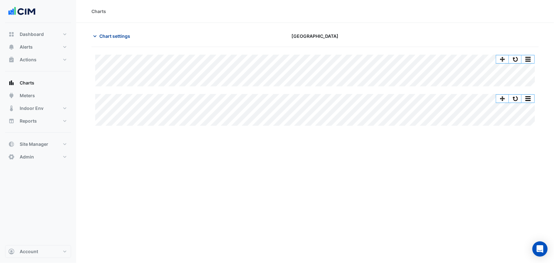
click at [111, 35] on span "Chart settings" at bounding box center [114, 36] width 31 height 7
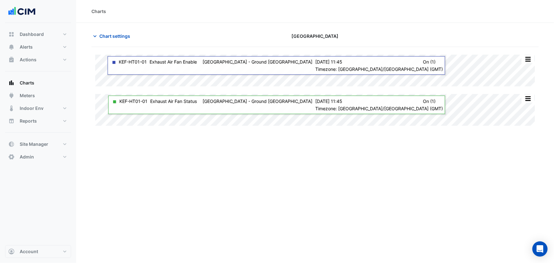
type input "**********"
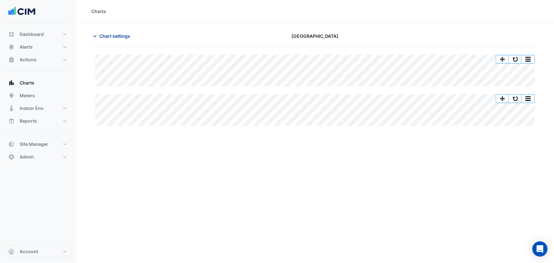
click at [108, 36] on span "Chart settings" at bounding box center [114, 36] width 31 height 7
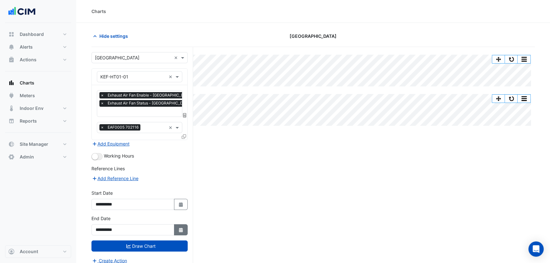
click at [181, 228] on icon "Select Date" at bounding box center [181, 230] width 6 height 4
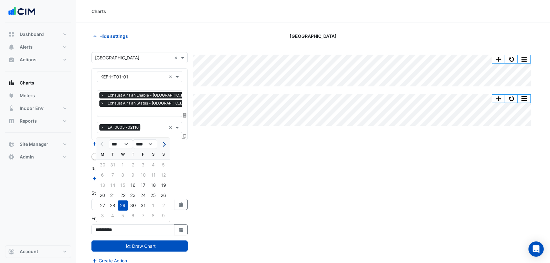
click at [162, 143] on button "Next month" at bounding box center [164, 144] width 8 height 10
click at [162, 142] on button "Next month" at bounding box center [164, 144] width 8 height 10
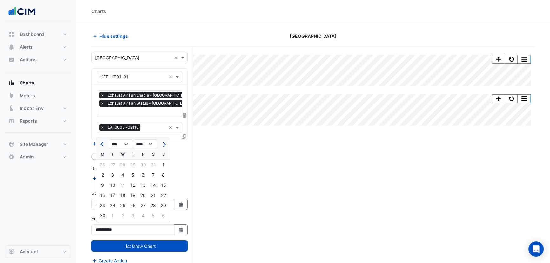
click at [162, 142] on button "Next month" at bounding box center [164, 144] width 8 height 10
select select "*"
click at [111, 206] on div "30" at bounding box center [113, 205] width 10 height 10
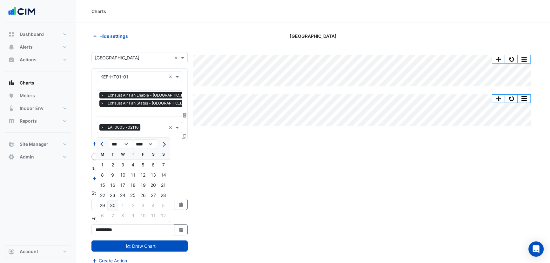
type input "**********"
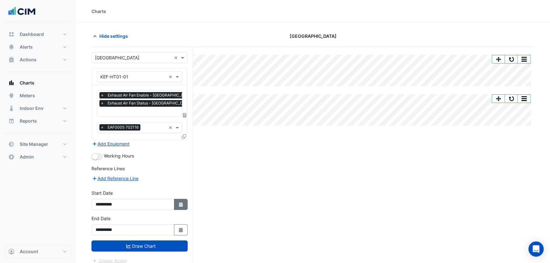
click at [181, 199] on button "Select Date" at bounding box center [181, 204] width 14 height 11
select select "****"
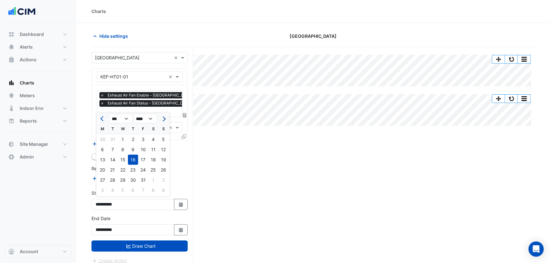
click at [164, 118] on span "Next month" at bounding box center [163, 118] width 5 height 5
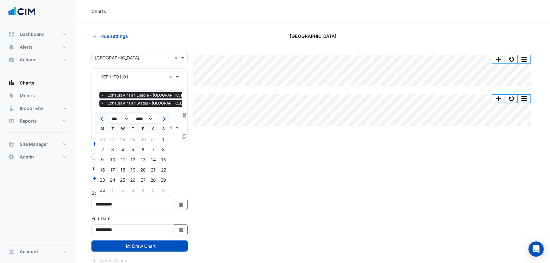
click at [164, 118] on span "Next month" at bounding box center [163, 118] width 5 height 5
select select "*"
click at [143, 154] on div "8" at bounding box center [143, 149] width 10 height 10
type input "**********"
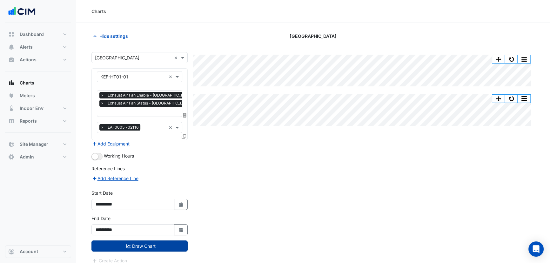
click at [153, 244] on button "Draw Chart" at bounding box center [139, 245] width 96 height 11
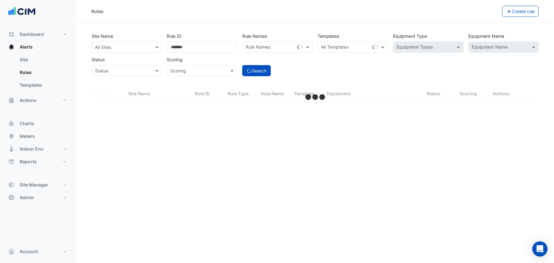
select select "***"
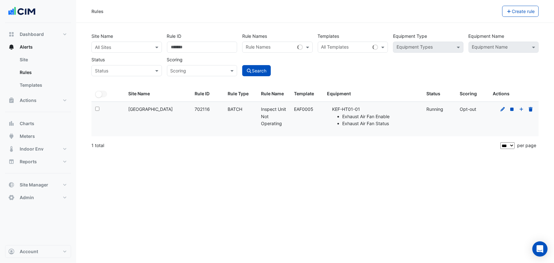
click at [145, 50] on input "text" at bounding box center [120, 47] width 51 height 7
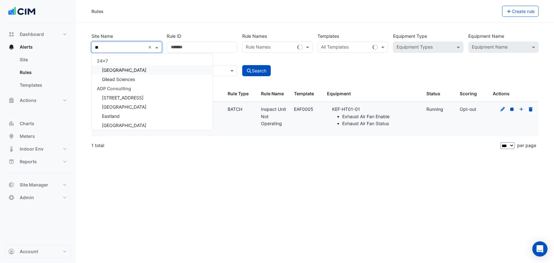
type input "***"
click at [121, 69] on span "[GEOGRAPHIC_DATA]" at bounding box center [124, 69] width 44 height 5
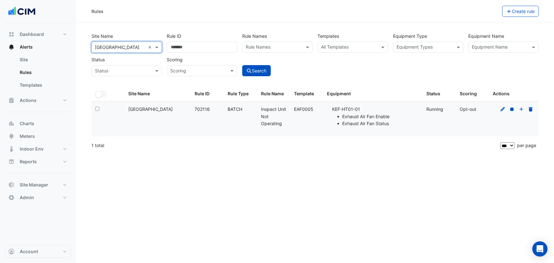
click at [351, 49] on input "text" at bounding box center [349, 47] width 56 height 7
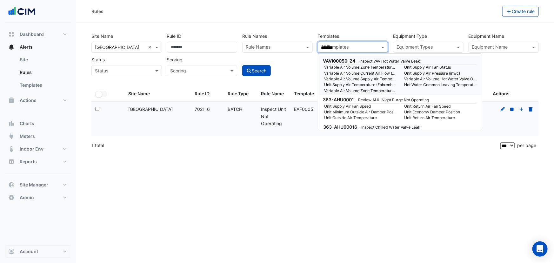
click at [346, 45] on input "*******" at bounding box center [349, 47] width 56 height 7
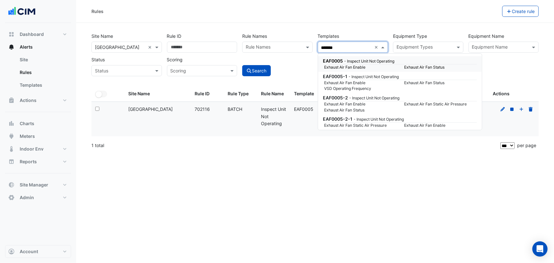
click at [359, 63] on div "EAF0005 - Inspect Unit Not Operating" at bounding box center [399, 60] width 152 height 7
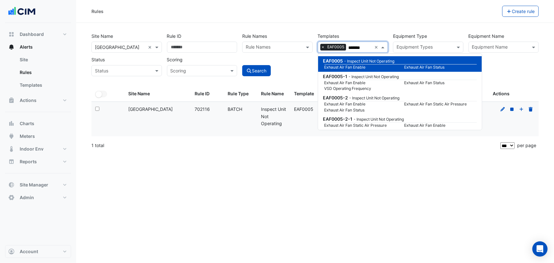
type input "*******"
drag, startPoint x: 198, startPoint y: 50, endPoint x: 123, endPoint y: 56, distance: 75.4
click at [123, 56] on div "Site Name All Sites × Adare Manor × Rule ID ****** Rule Names Rule Names Templa…" at bounding box center [315, 52] width 452 height 47
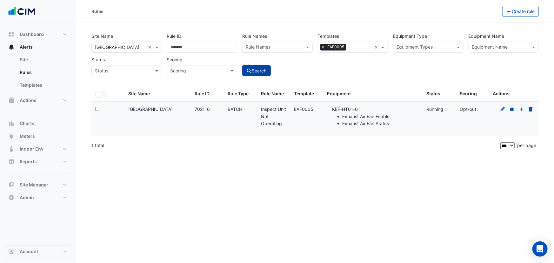
click at [263, 71] on button "Search" at bounding box center [256, 70] width 29 height 11
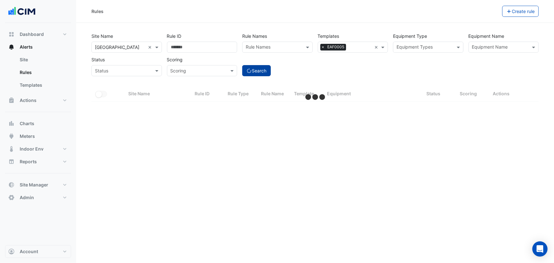
select select "***"
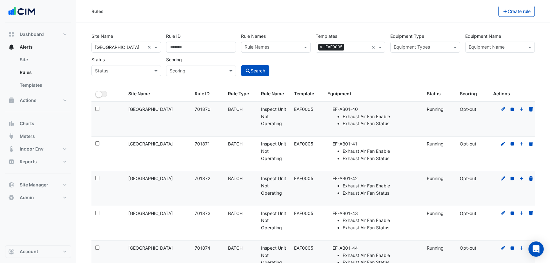
click at [495, 45] on input "text" at bounding box center [495, 47] width 55 height 7
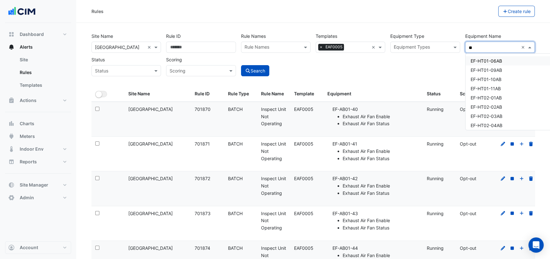
type input "*"
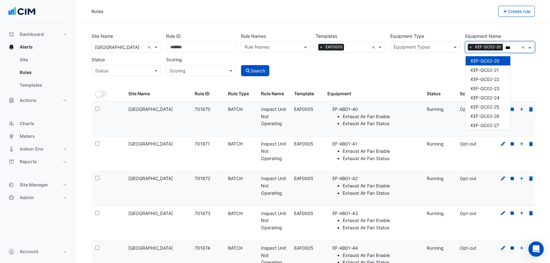
click at [470, 47] on span "×" at bounding box center [471, 47] width 6 height 6
click at [489, 61] on span "KEF-HT01-03" at bounding box center [484, 60] width 29 height 5
click at [489, 68] on span "KEF-HT01-04" at bounding box center [484, 69] width 29 height 5
click at [489, 76] on span "KEF-HT01-06" at bounding box center [484, 78] width 29 height 5
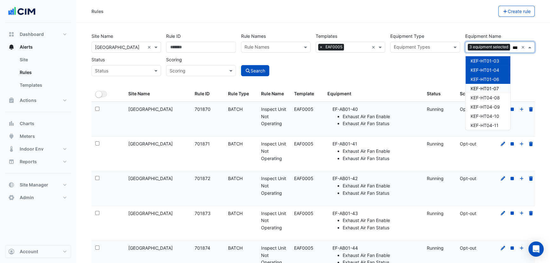
click at [487, 86] on span "KEF-HT01-07" at bounding box center [484, 88] width 28 height 5
click at [487, 94] on div "KEF-HT04-08" at bounding box center [487, 97] width 45 height 9
click at [488, 104] on span "KEF-HT04-09" at bounding box center [484, 106] width 29 height 5
click at [488, 115] on span "KEF-HT04-10" at bounding box center [484, 115] width 29 height 5
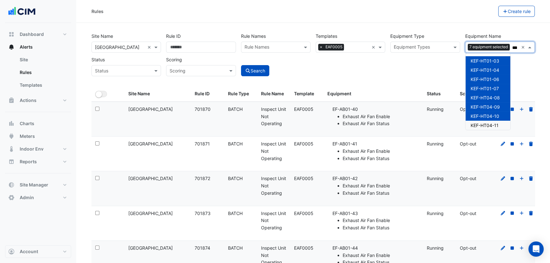
drag, startPoint x: 490, startPoint y: 124, endPoint x: 503, endPoint y: 119, distance: 13.5
click at [491, 124] on span "KEF-HT04-11" at bounding box center [484, 125] width 28 height 5
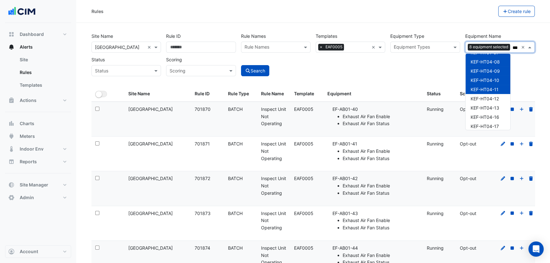
scroll to position [159, 0]
click at [488, 94] on span "KEF-HT04-12" at bounding box center [484, 95] width 28 height 5
click at [487, 103] on span "KEF-HT04-13" at bounding box center [484, 104] width 29 height 5
click at [489, 113] on span "KEF-HT04-16" at bounding box center [484, 113] width 29 height 5
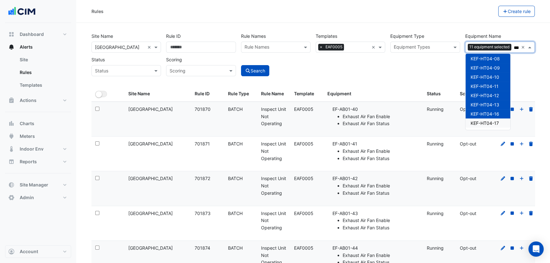
click at [489, 123] on span "KEF-HT04-17" at bounding box center [484, 122] width 28 height 5
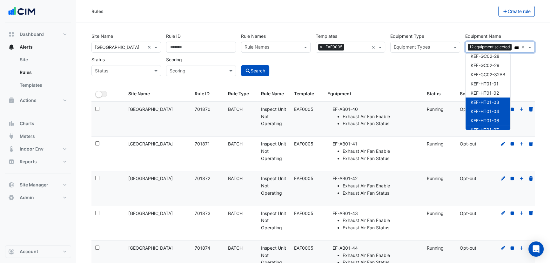
scroll to position [77, 0]
click at [489, 93] on span "KEF-HT01-02" at bounding box center [484, 93] width 28 height 5
click at [487, 81] on div "KEF-HT01-01" at bounding box center [487, 84] width 45 height 9
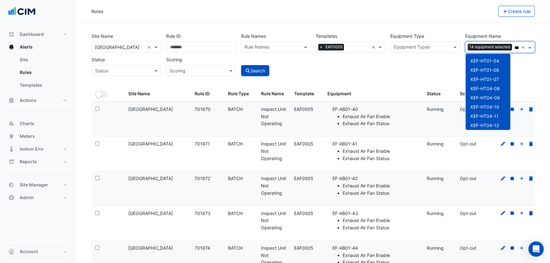
scroll to position [159, 0]
type input "***"
click at [259, 71] on button "Search" at bounding box center [255, 70] width 29 height 11
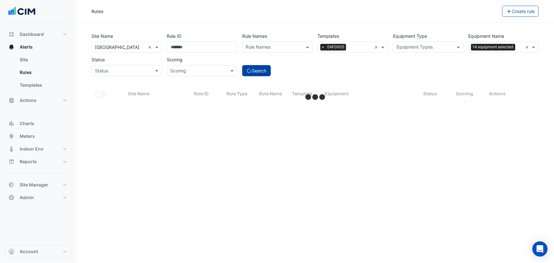
select select "***"
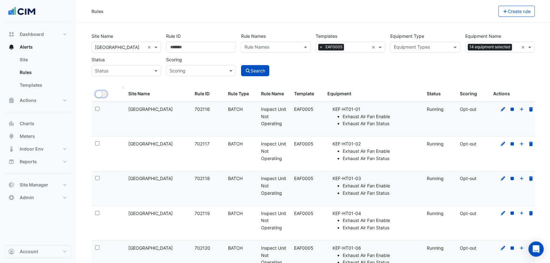
click at [101, 94] on small "button" at bounding box center [99, 94] width 6 height 6
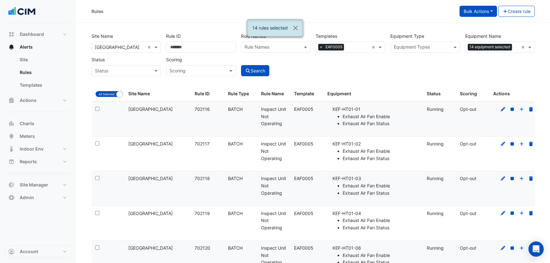
click at [487, 13] on button "Bulk Actions" at bounding box center [477, 11] width 37 height 11
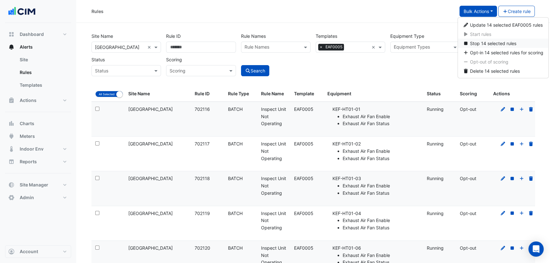
click at [476, 44] on span "Stop 14 selected rules" at bounding box center [492, 43] width 46 height 5
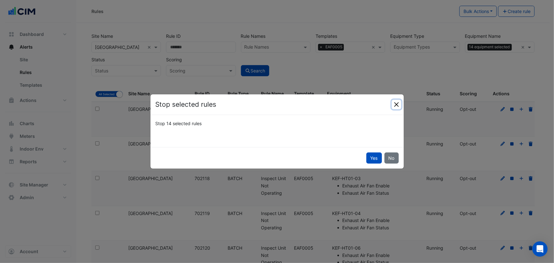
drag, startPoint x: 394, startPoint y: 104, endPoint x: 425, endPoint y: 69, distance: 46.8
click at [394, 103] on button "Close" at bounding box center [397, 105] width 10 height 10
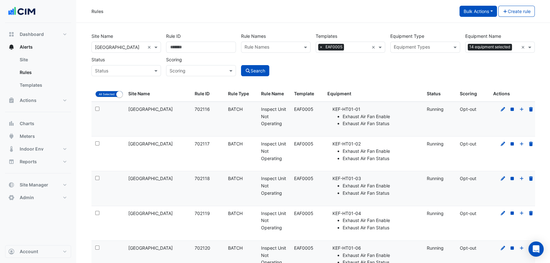
click at [486, 13] on button "Bulk Actions" at bounding box center [477, 11] width 37 height 11
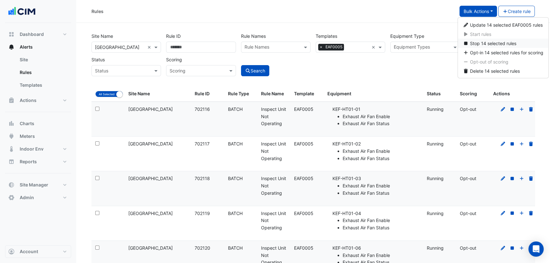
click at [473, 45] on span "Stop 14 selected rules" at bounding box center [492, 43] width 46 height 5
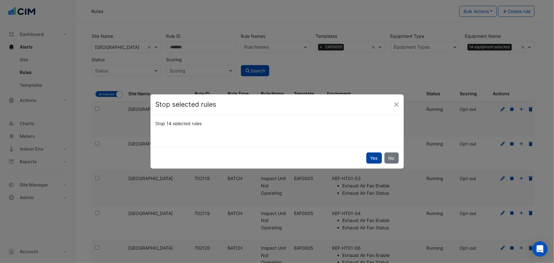
click at [374, 157] on button "Yes" at bounding box center [374, 157] width 16 height 11
